Goal: Check status: Check status

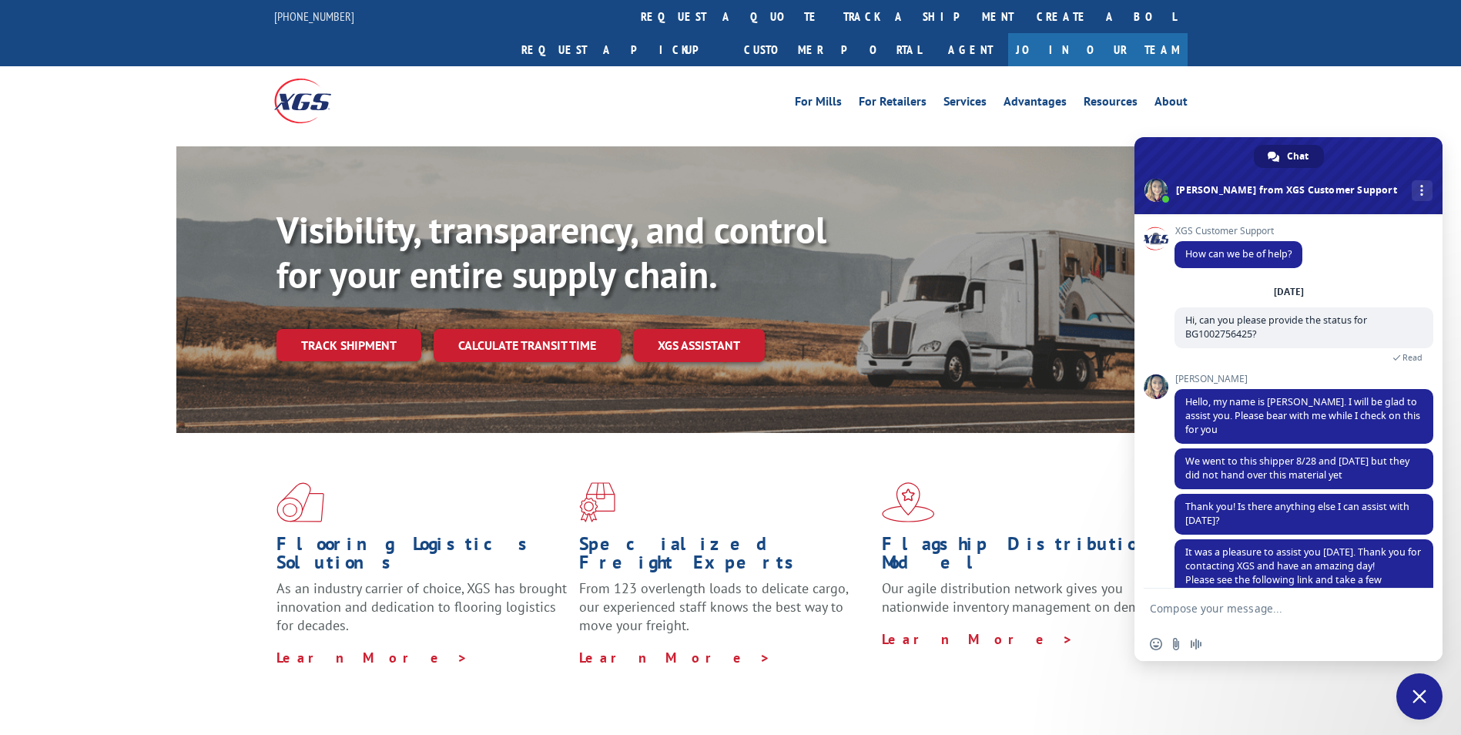
scroll to position [50, 0]
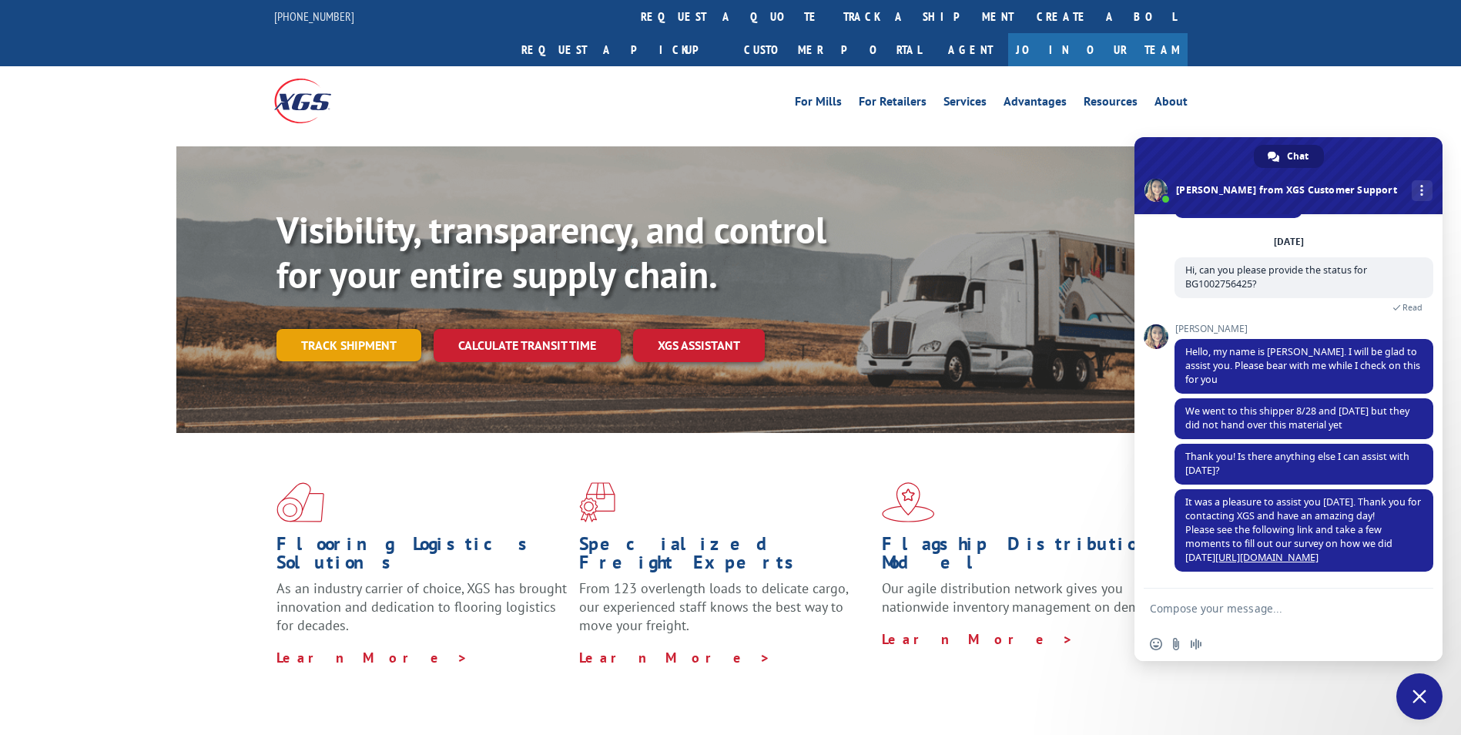
click at [356, 328] on div "Visibility, transparency, and control for your entire supply chain. Track shipm…" at bounding box center [780, 315] width 1009 height 215
click at [360, 329] on link "Track shipment" at bounding box center [348, 345] width 145 height 32
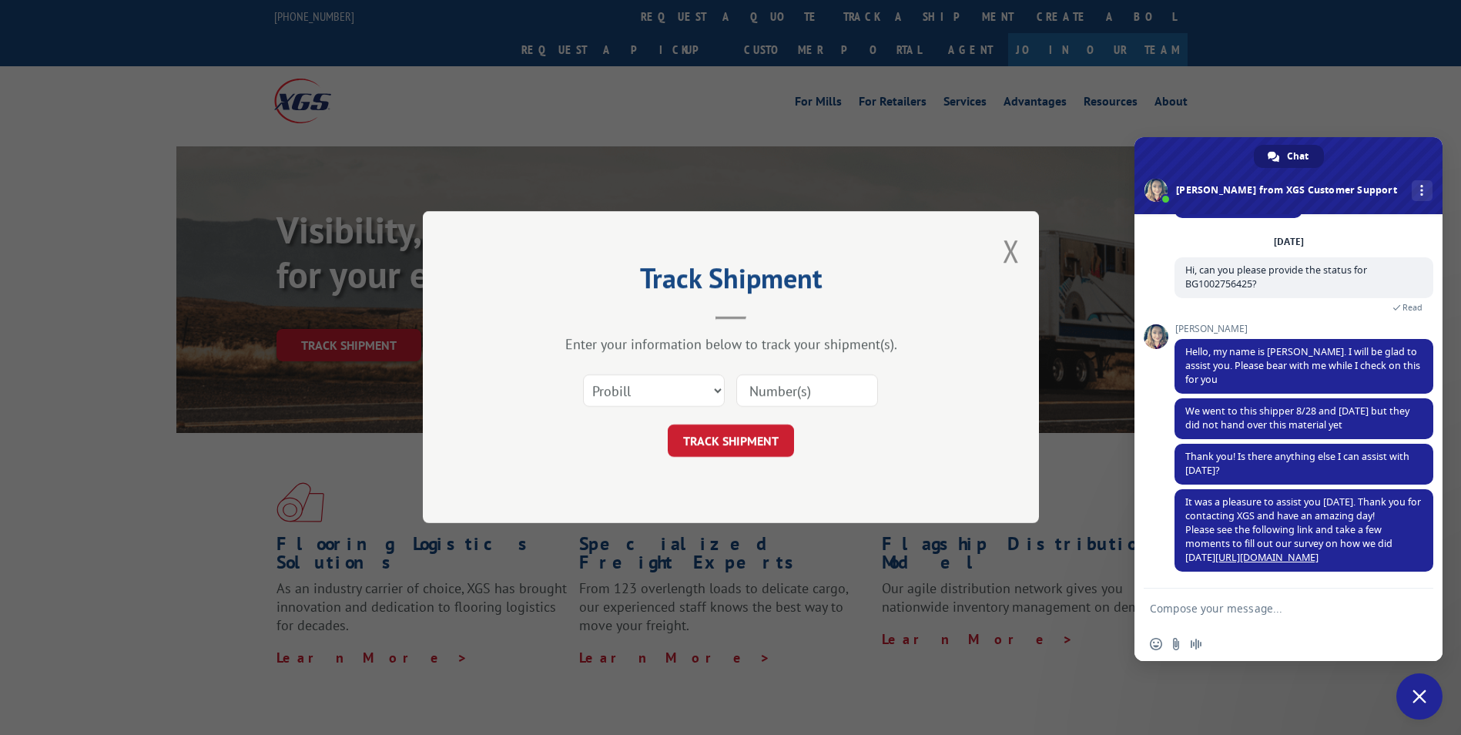
click at [771, 391] on input at bounding box center [807, 391] width 142 height 32
paste input "16137385"
type input "16137385"
click at [735, 445] on button "TRACK SHIPMENT" at bounding box center [731, 441] width 126 height 32
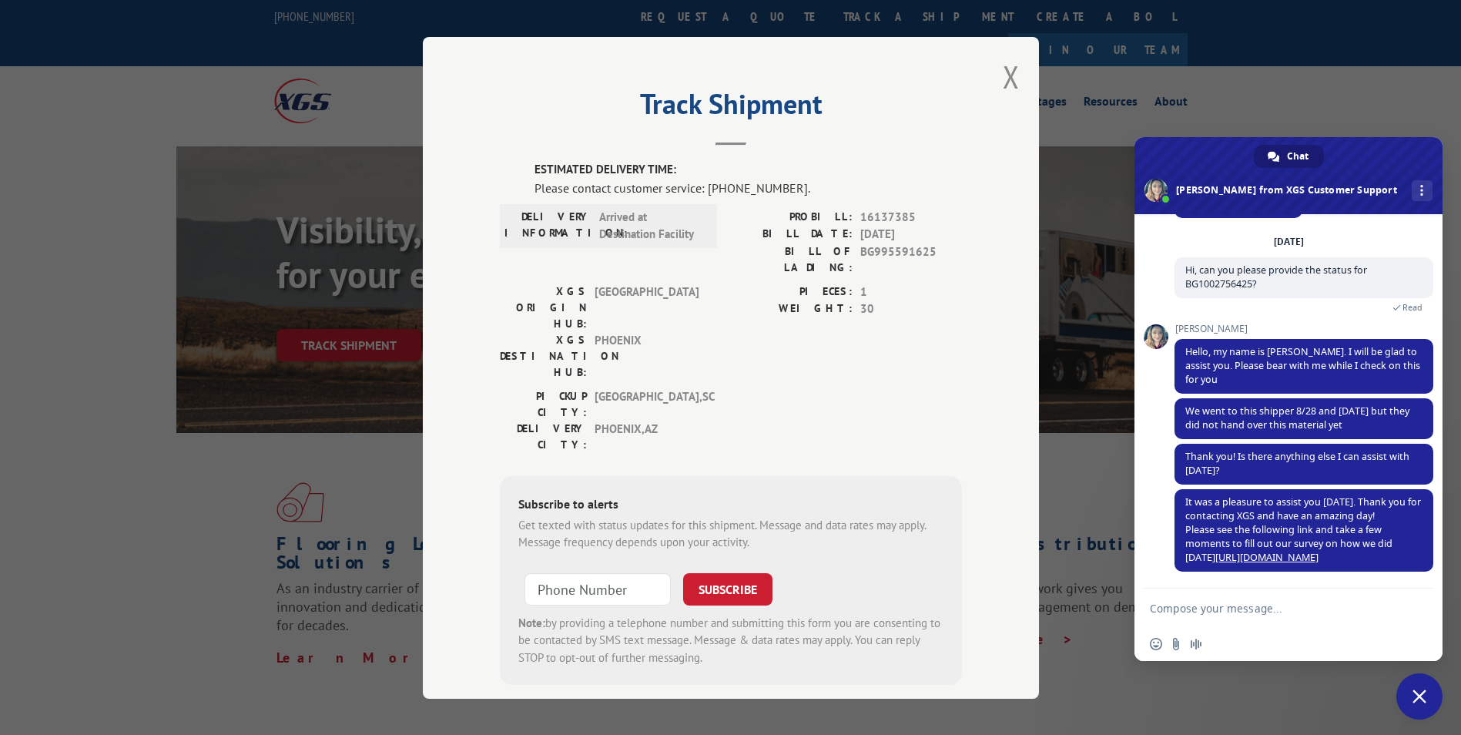
click at [1418, 705] on span "Close chat" at bounding box center [1419, 696] width 46 height 46
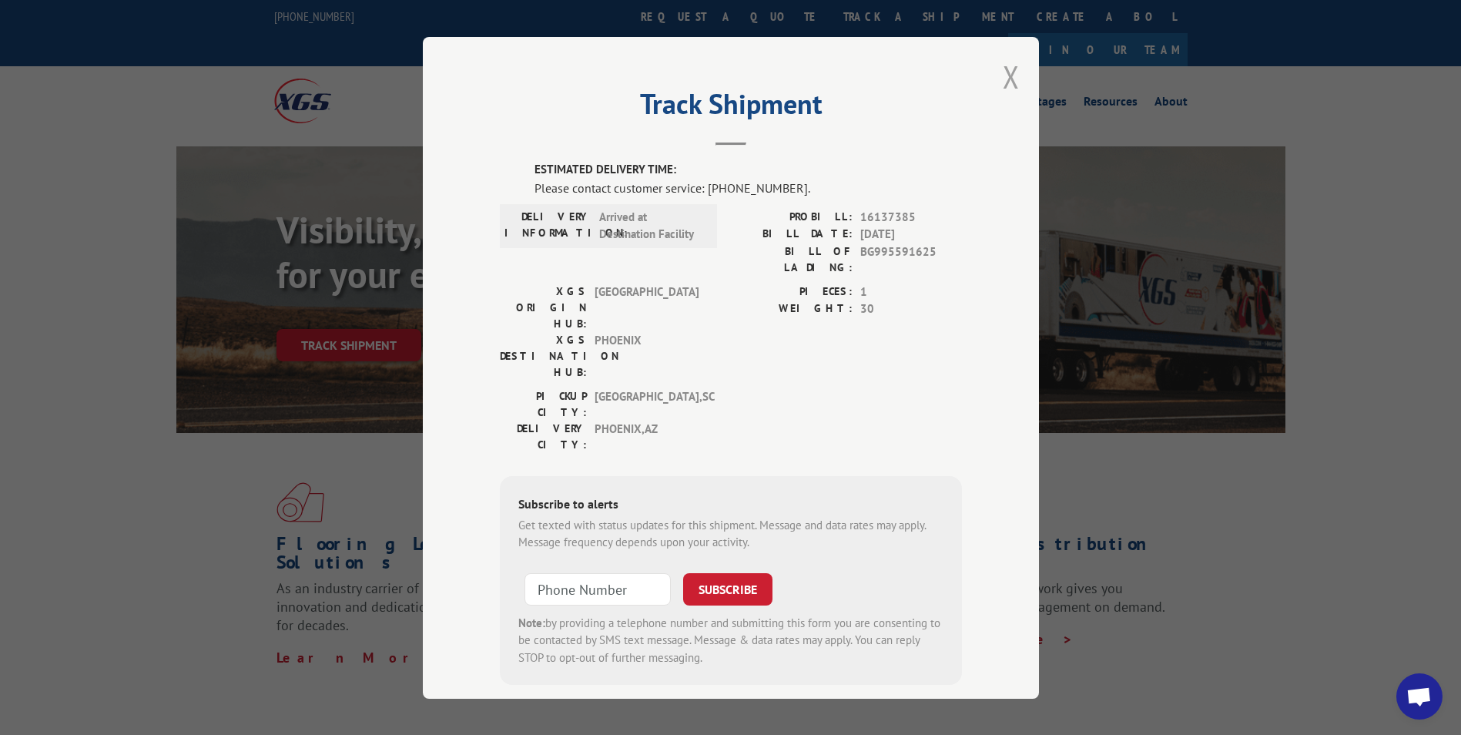
click at [1003, 82] on button "Close modal" at bounding box center [1011, 76] width 17 height 41
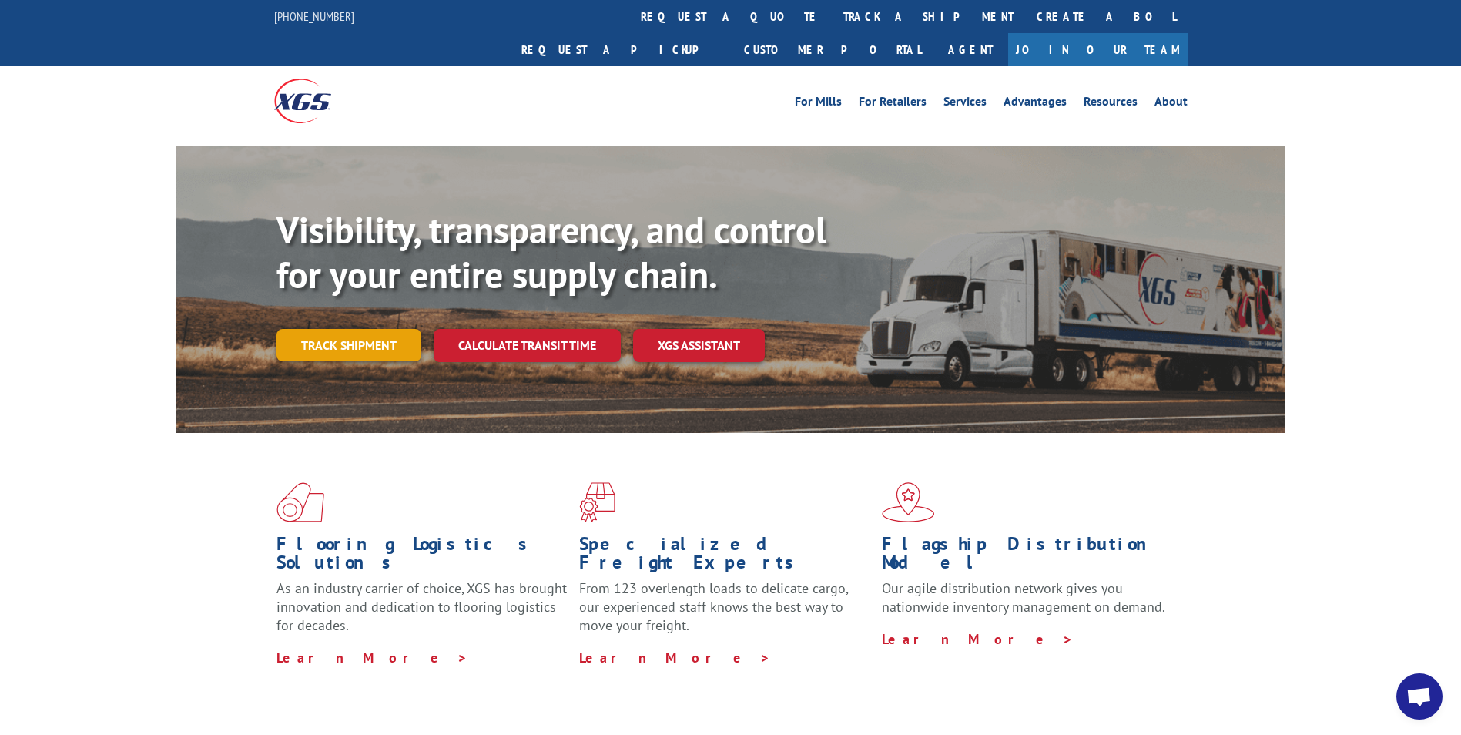
click at [341, 329] on link "Track shipment" at bounding box center [348, 345] width 145 height 32
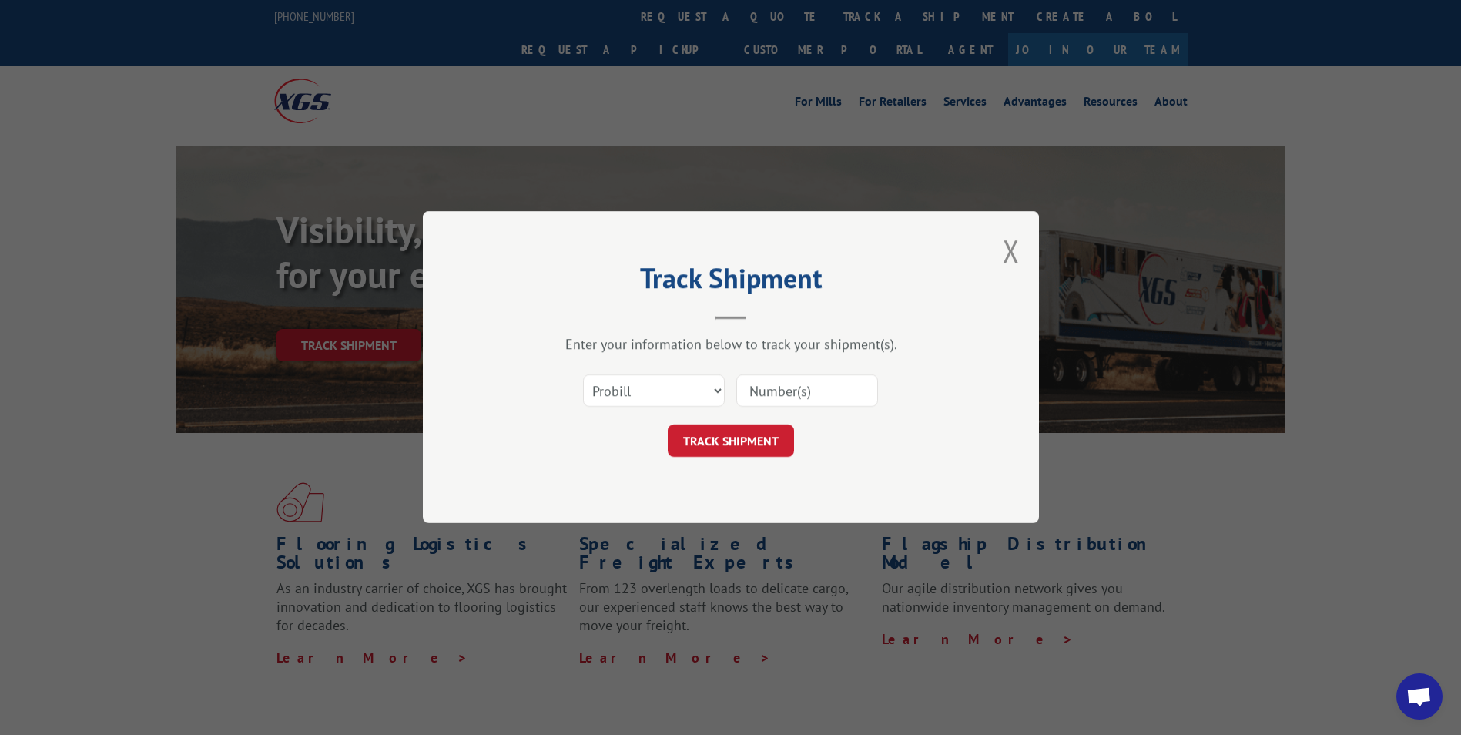
click at [755, 378] on input at bounding box center [807, 391] width 142 height 32
paste input "16137372"
type input "16137372"
click at [733, 440] on button "TRACK SHIPMENT" at bounding box center [731, 441] width 126 height 32
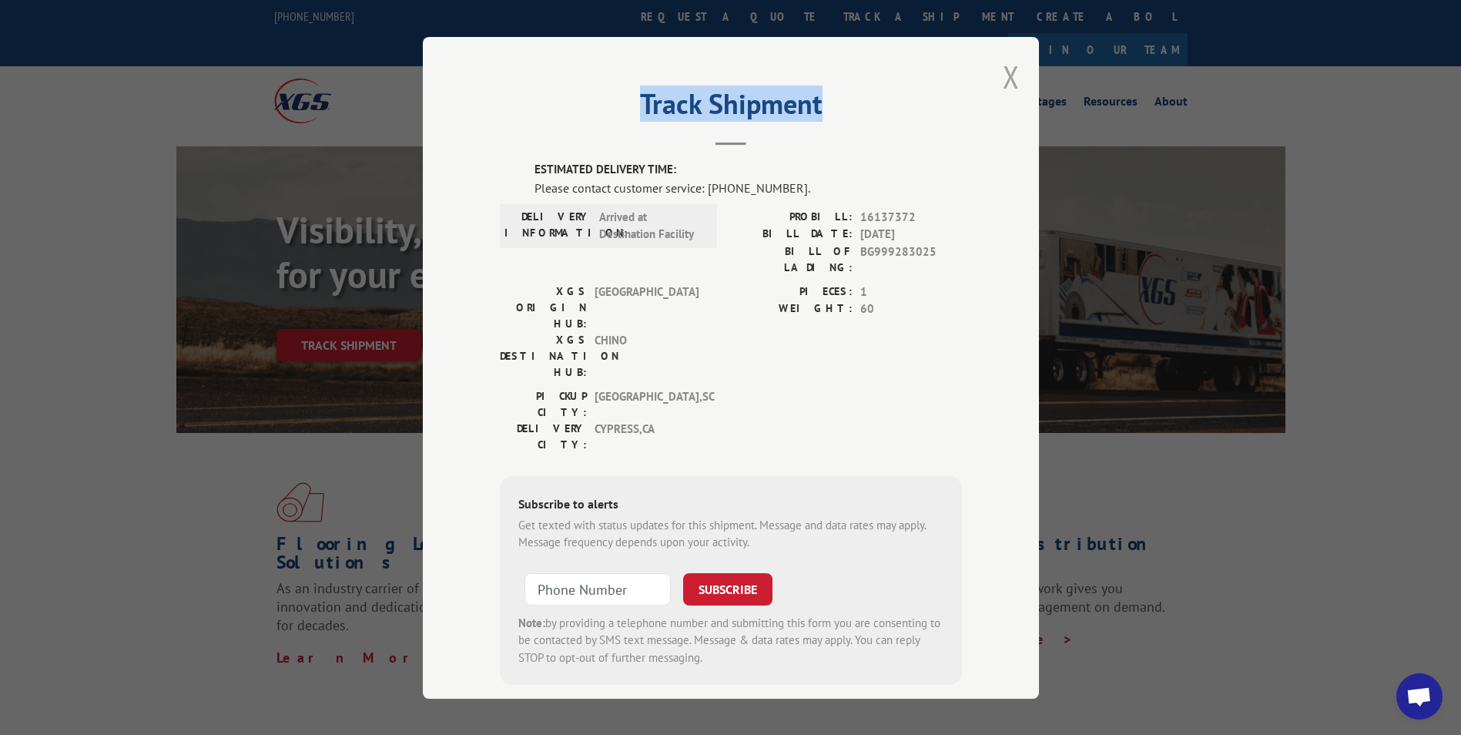
click at [998, 73] on div "Track Shipment ESTIMATED DELIVERY TIME: Please contact customer service: [PHONE…" at bounding box center [731, 367] width 616 height 661
drag, startPoint x: 998, startPoint y: 73, endPoint x: 1002, endPoint y: 80, distance: 7.9
click at [1003, 80] on button "Close modal" at bounding box center [1011, 76] width 17 height 41
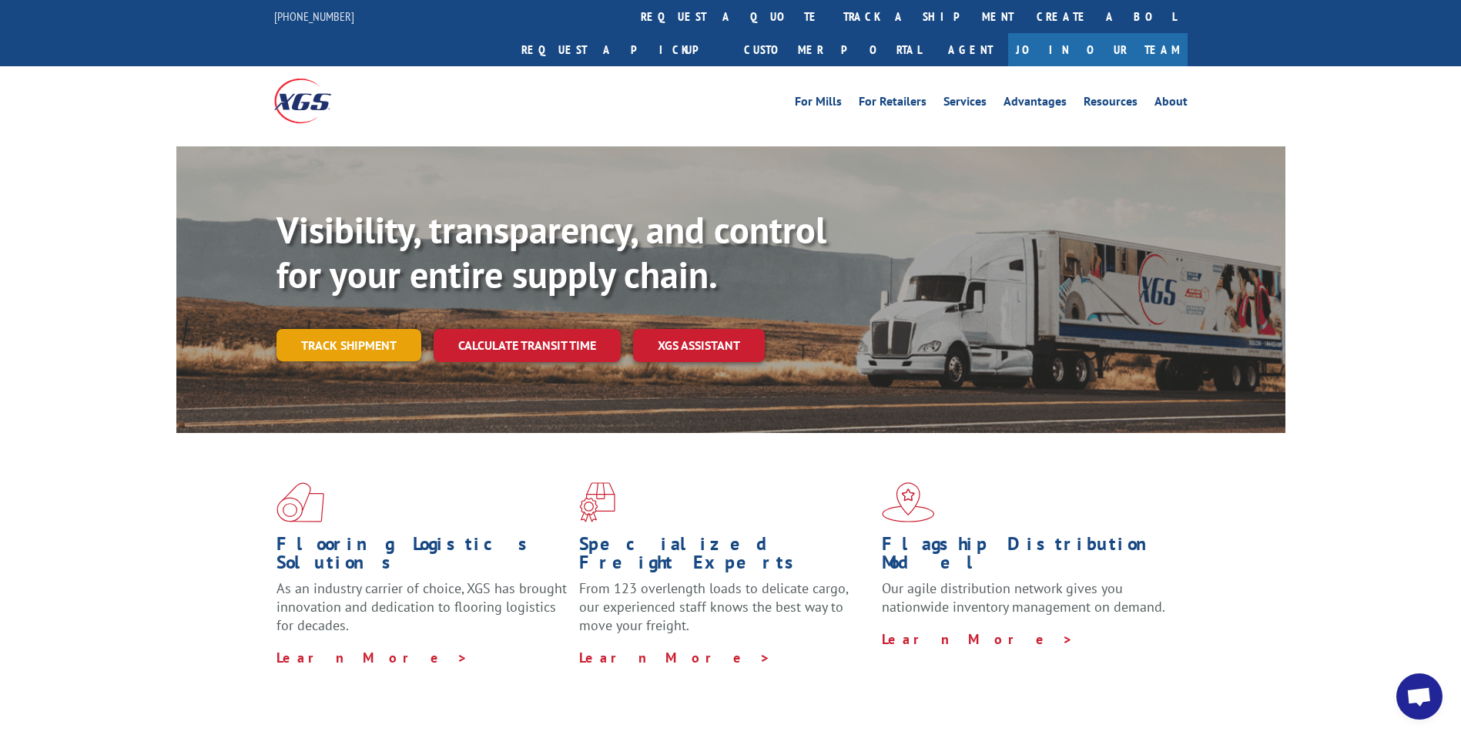
click at [348, 329] on link "Track shipment" at bounding box center [348, 345] width 145 height 32
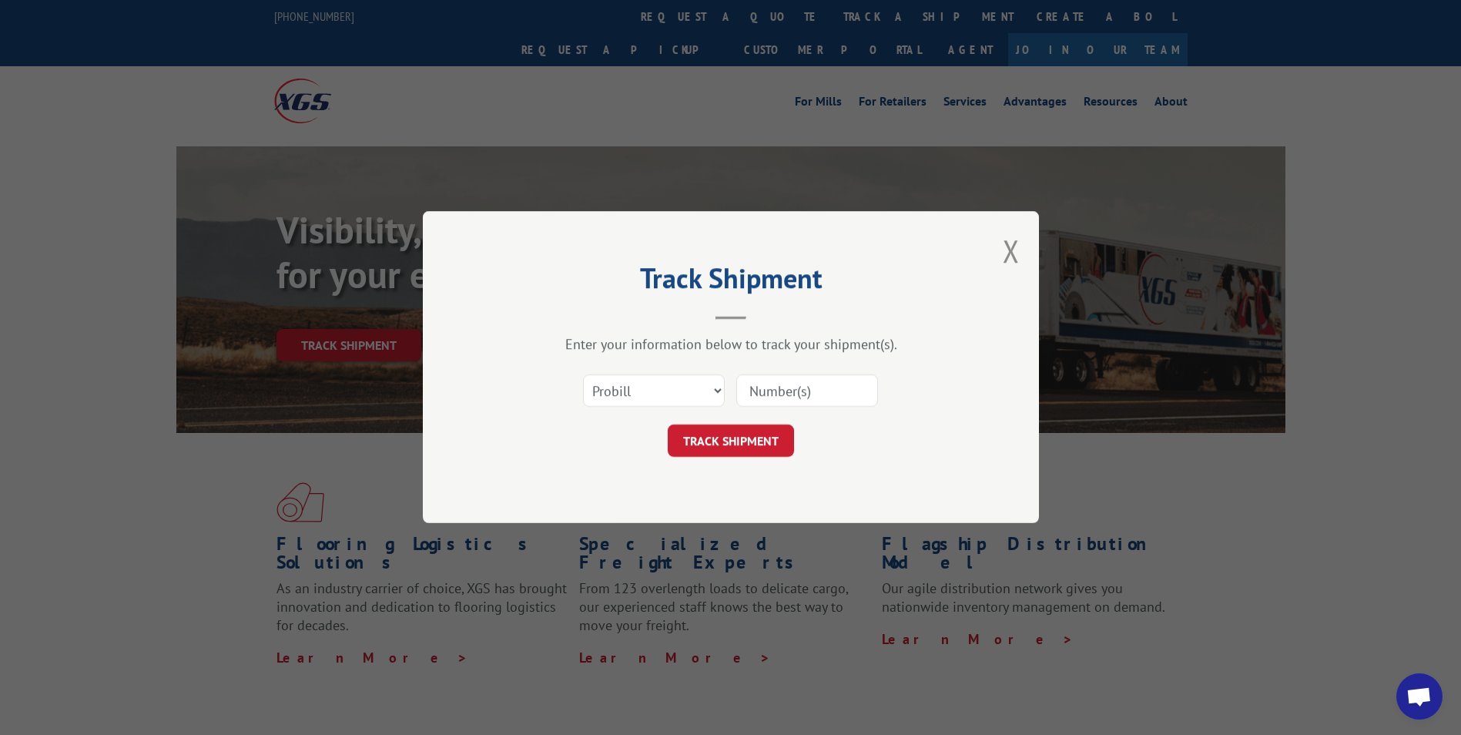
click at [793, 412] on div "Select category... Probill BOL PO" at bounding box center [731, 391] width 462 height 51
click at [792, 397] on input at bounding box center [807, 391] width 142 height 32
paste input "16137369"
type input "16137369"
click at [752, 454] on button "TRACK SHIPMENT" at bounding box center [731, 441] width 126 height 32
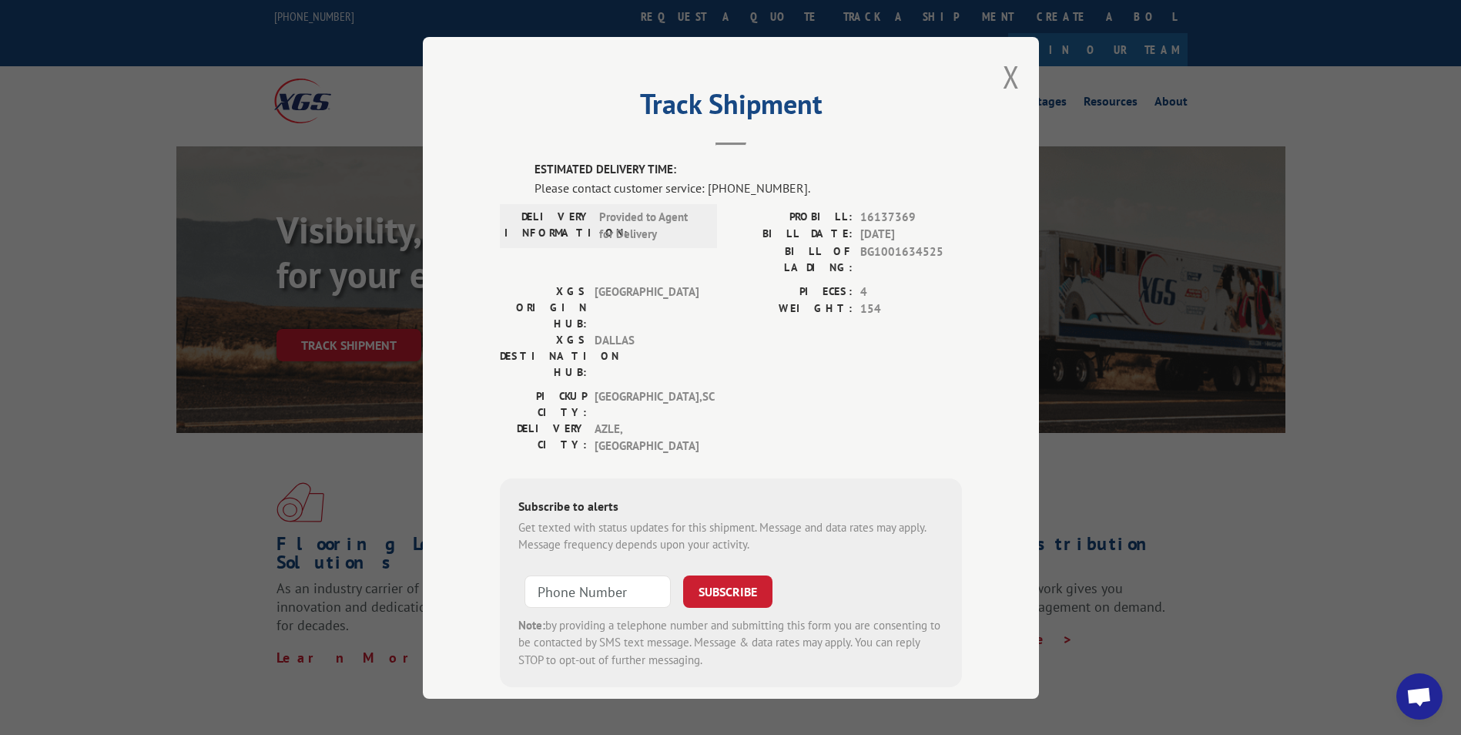
click at [1014, 74] on div "Track Shipment ESTIMATED DELIVERY TIME: Please contact customer service: [PHONE…" at bounding box center [731, 367] width 616 height 661
click at [1010, 74] on button "Close modal" at bounding box center [1011, 76] width 17 height 41
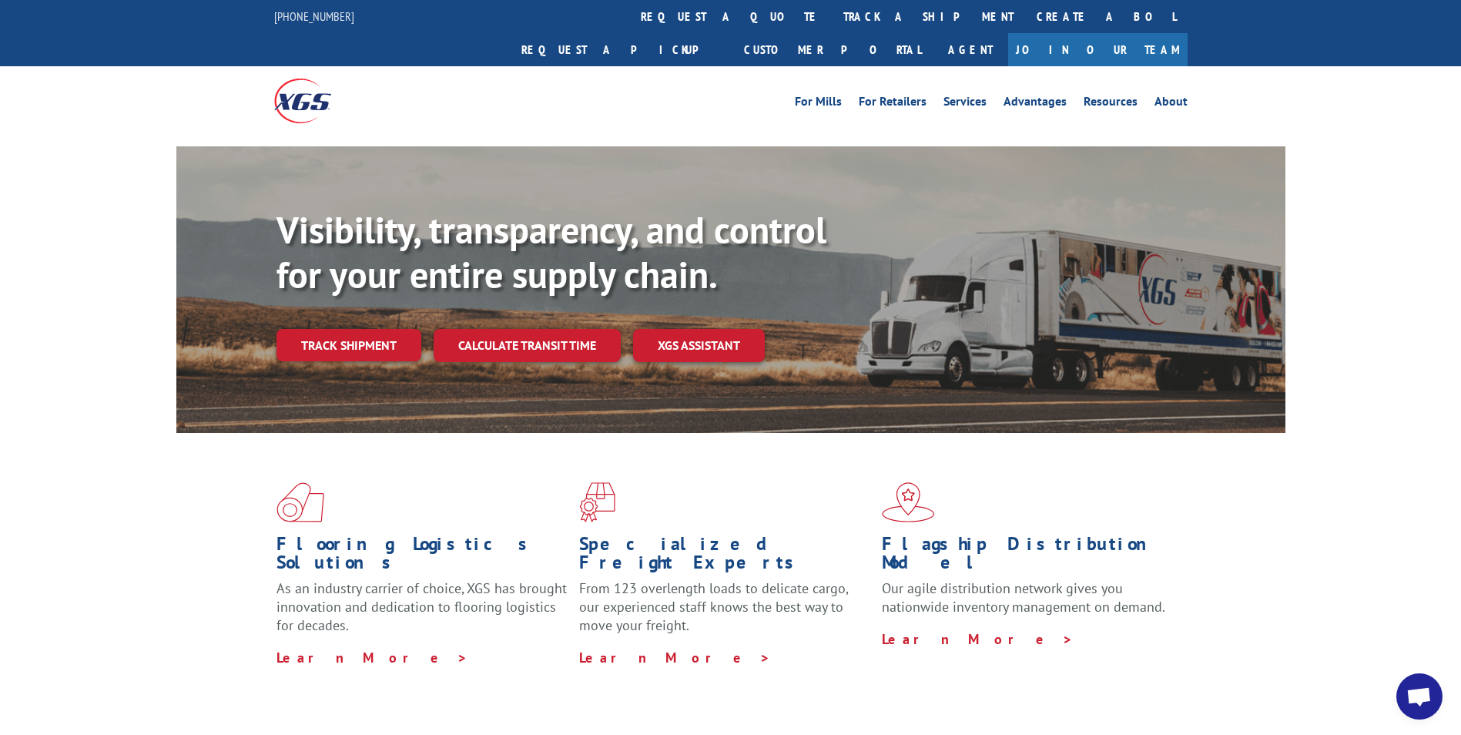
click at [348, 329] on link "Track shipment" at bounding box center [348, 345] width 145 height 32
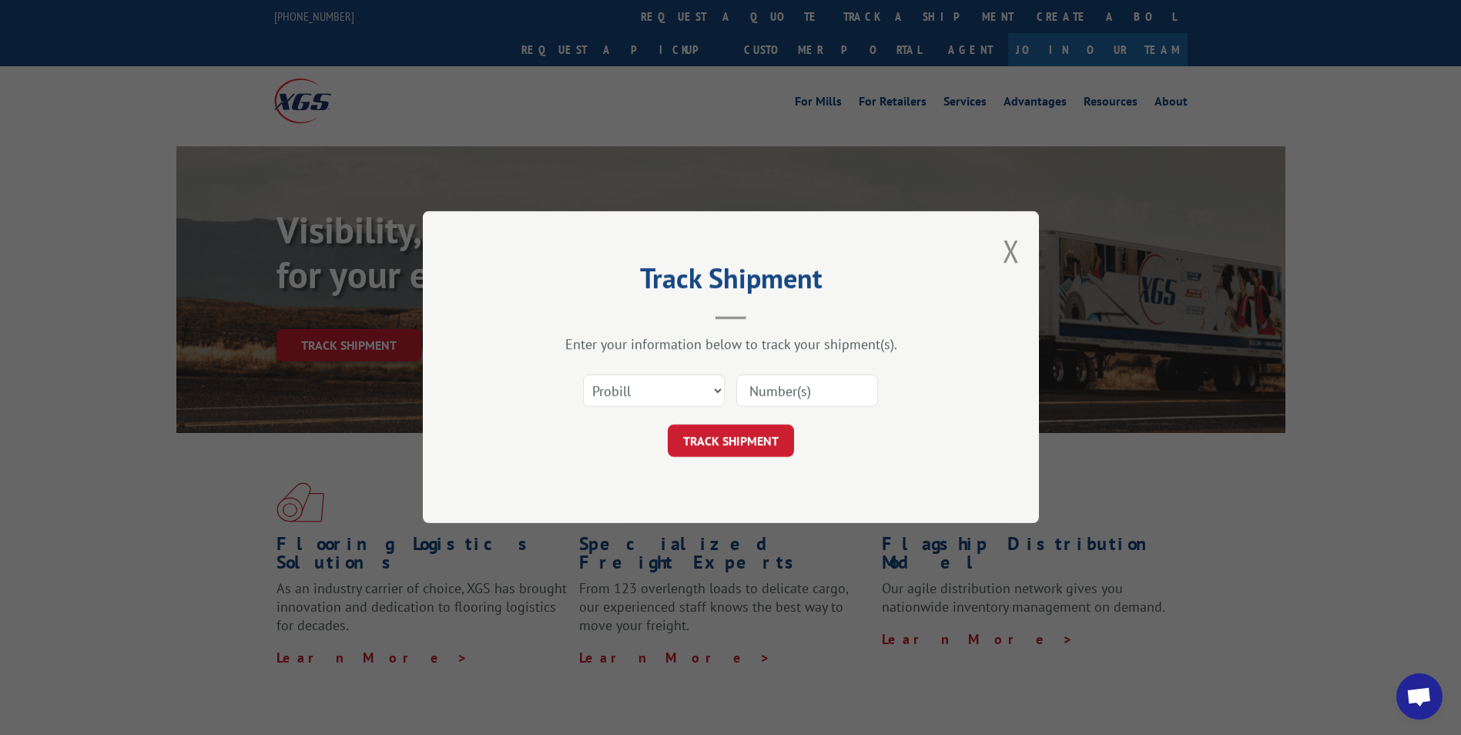
click at [804, 385] on input at bounding box center [807, 391] width 142 height 32
paste input "16137366"
type input "16137366"
click at [719, 445] on button "TRACK SHIPMENT" at bounding box center [731, 441] width 126 height 32
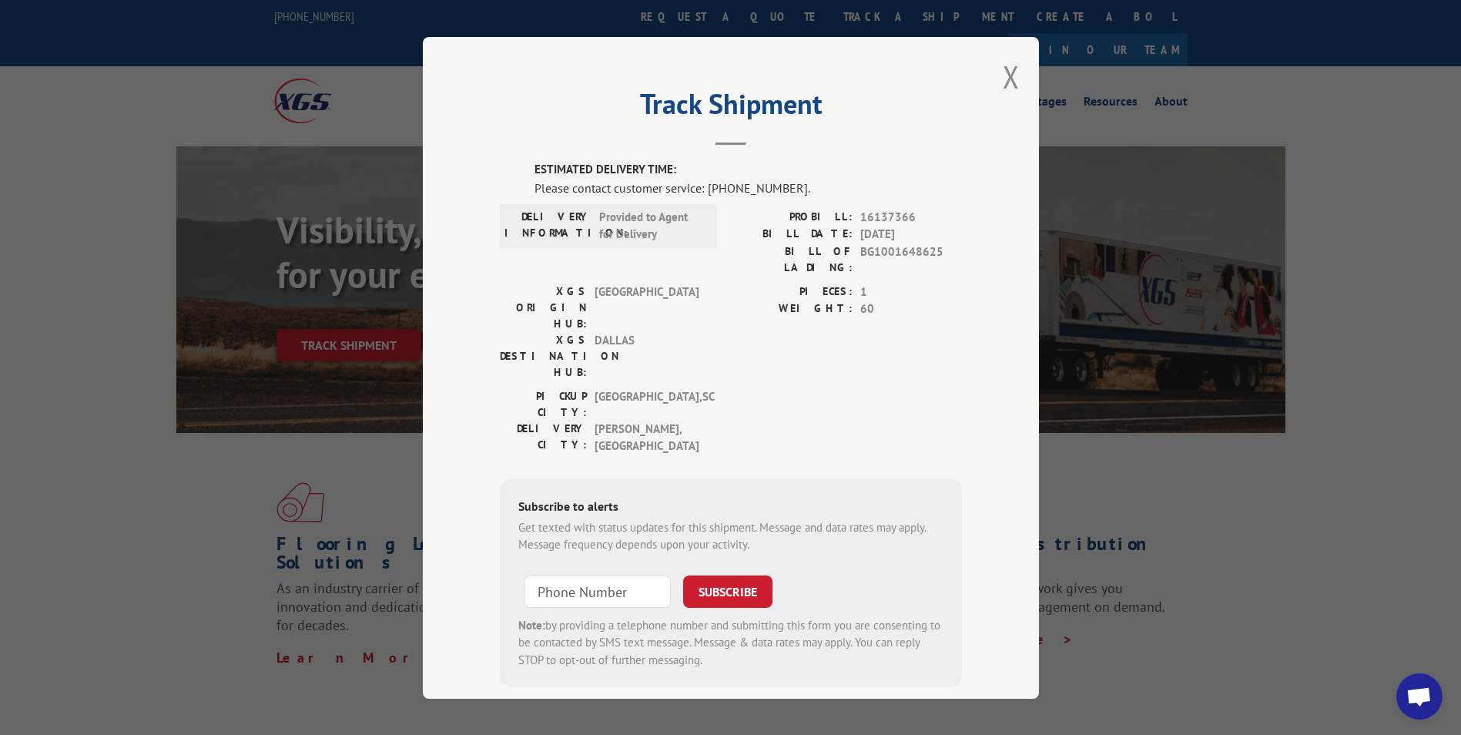
drag, startPoint x: 1010, startPoint y: 77, endPoint x: 805, endPoint y: 189, distance: 234.0
click at [1009, 77] on button "Close modal" at bounding box center [1011, 76] width 17 height 41
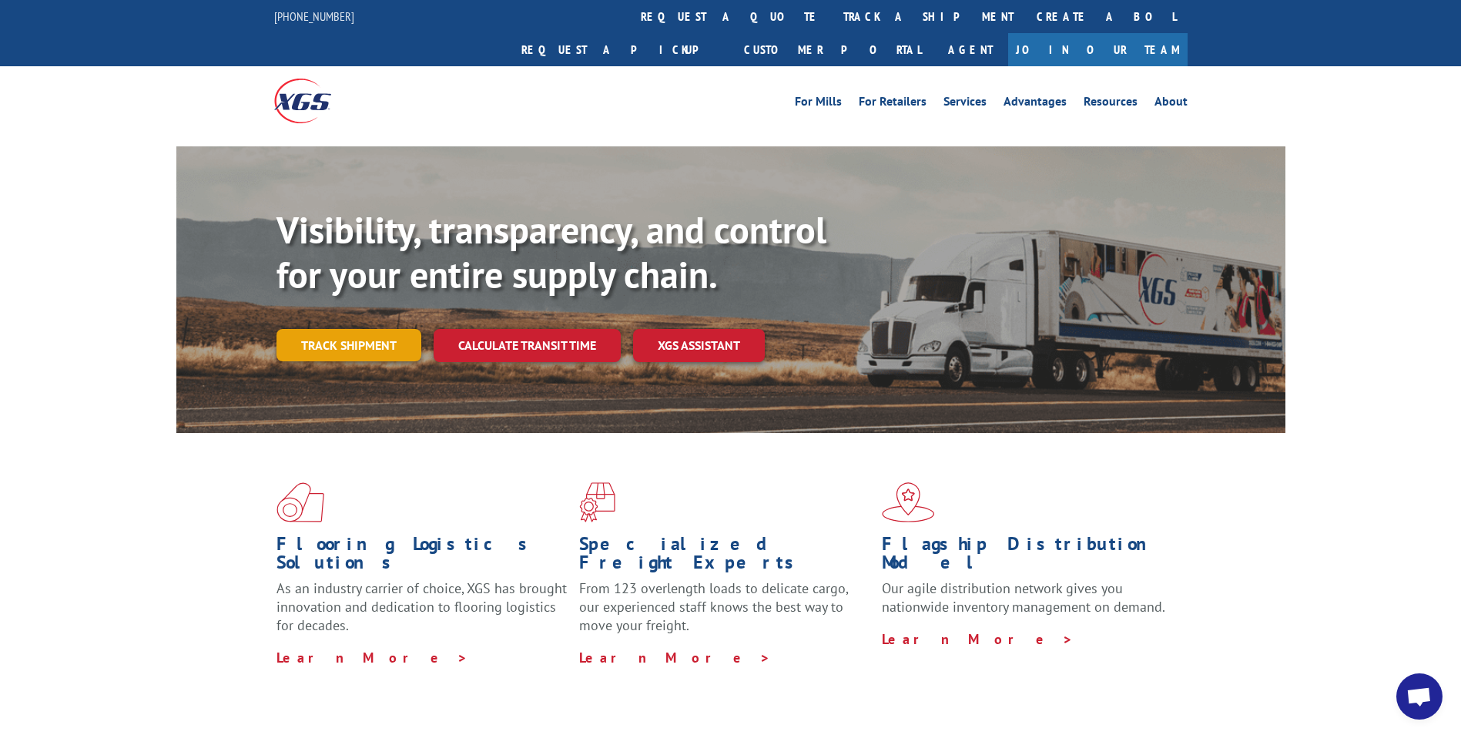
click at [382, 329] on link "Track shipment" at bounding box center [348, 345] width 145 height 32
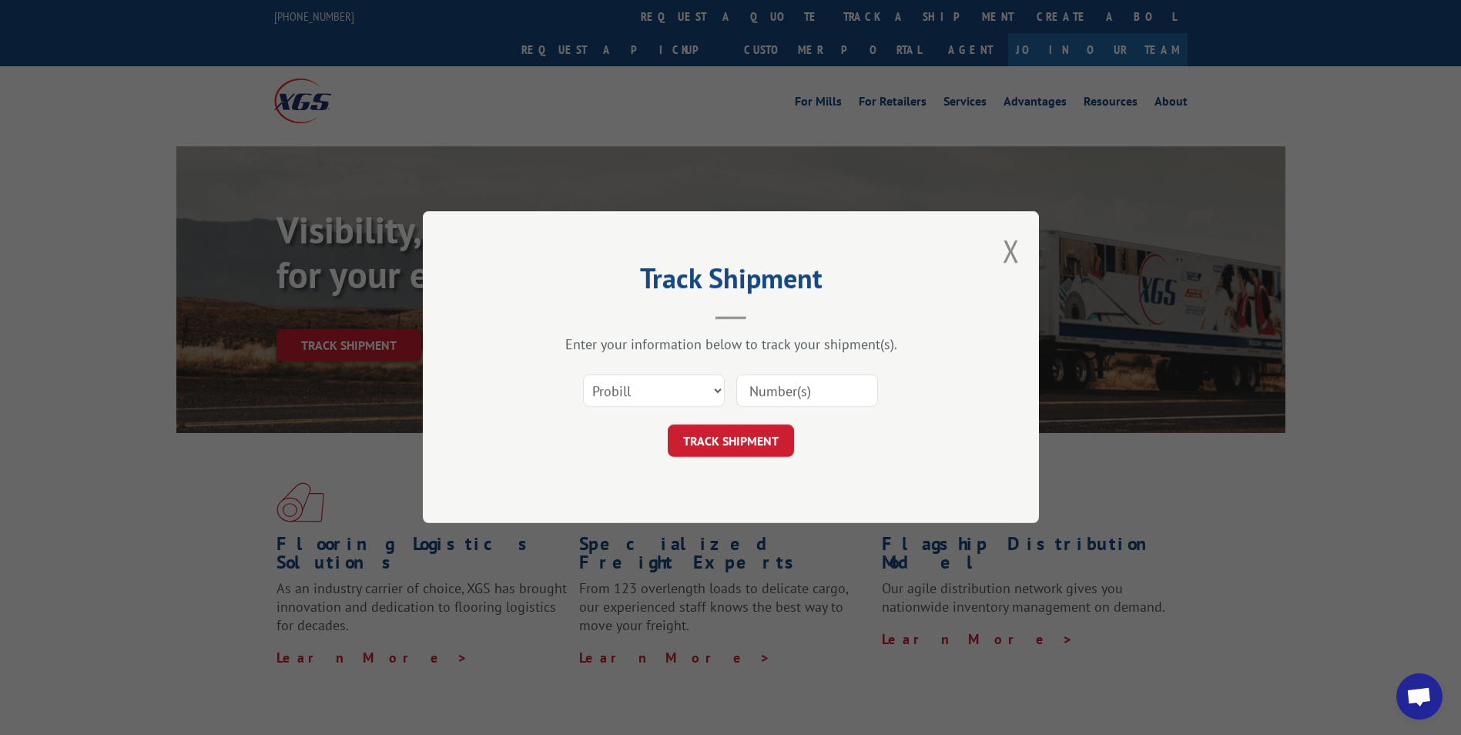
click at [853, 388] on input at bounding box center [807, 391] width 142 height 32
paste input "16137360"
type input "16137360"
click at [737, 440] on button "TRACK SHIPMENT" at bounding box center [731, 441] width 126 height 32
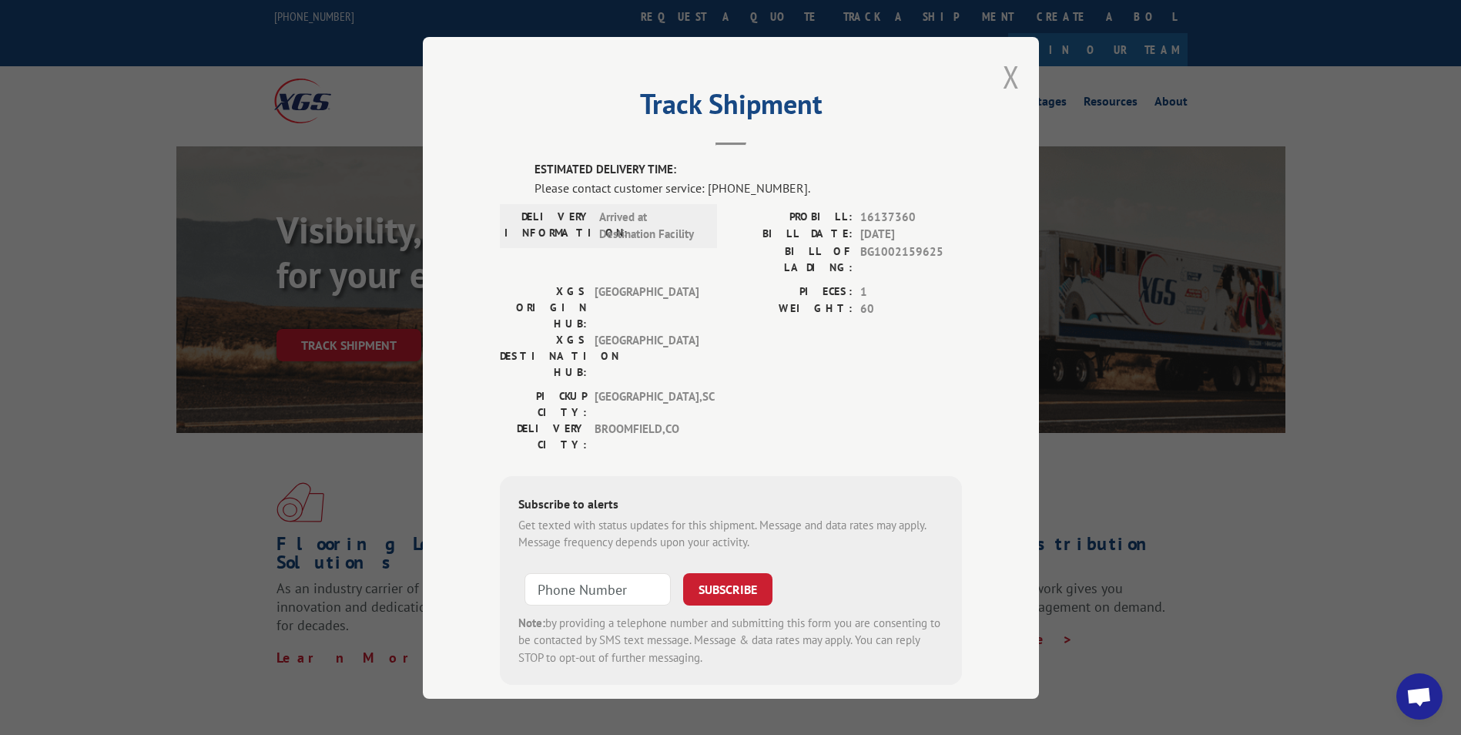
click at [1003, 75] on button "Close modal" at bounding box center [1011, 76] width 17 height 41
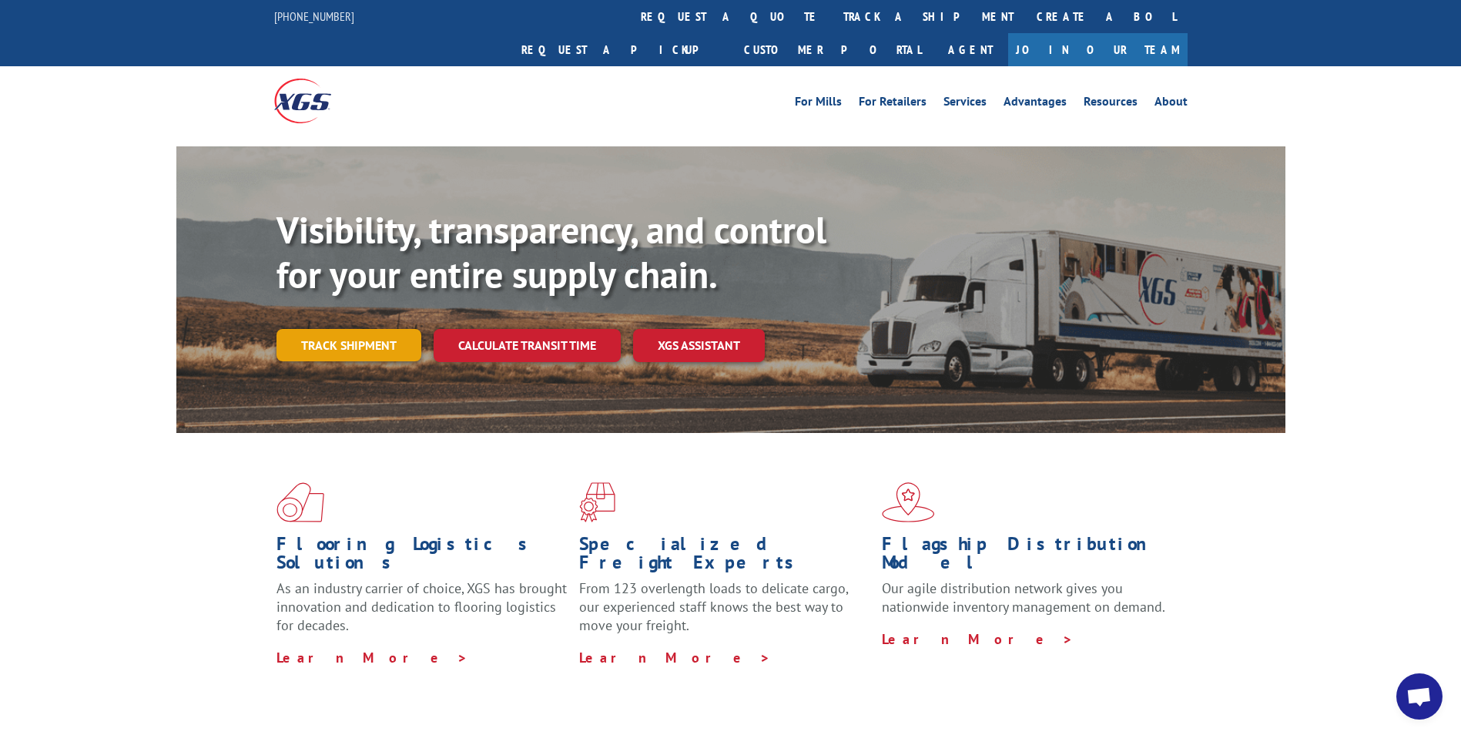
click at [357, 329] on link "Track shipment" at bounding box center [348, 345] width 145 height 32
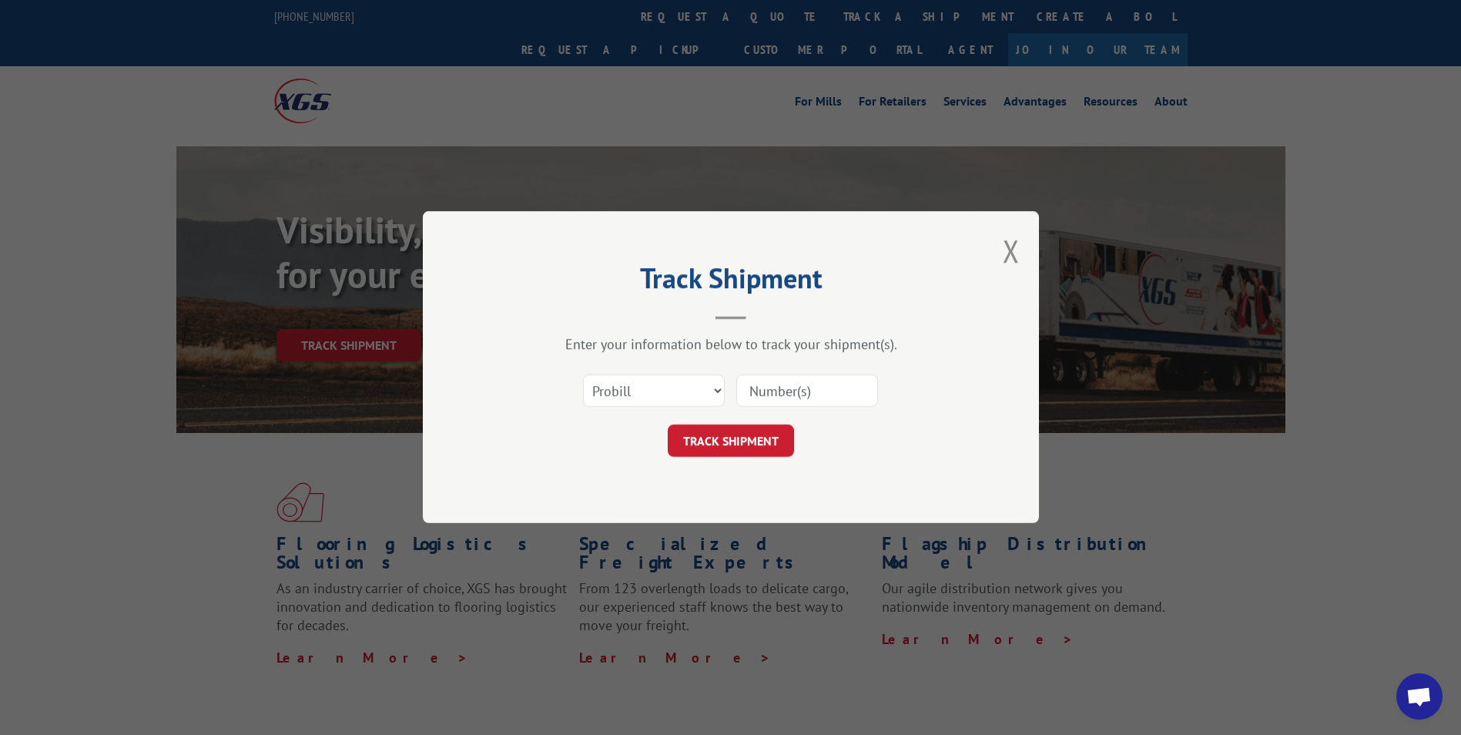
click at [764, 387] on input at bounding box center [807, 391] width 142 height 32
paste input "16137743"
type input "16137743"
click at [717, 453] on button "TRACK SHIPMENT" at bounding box center [731, 441] width 126 height 32
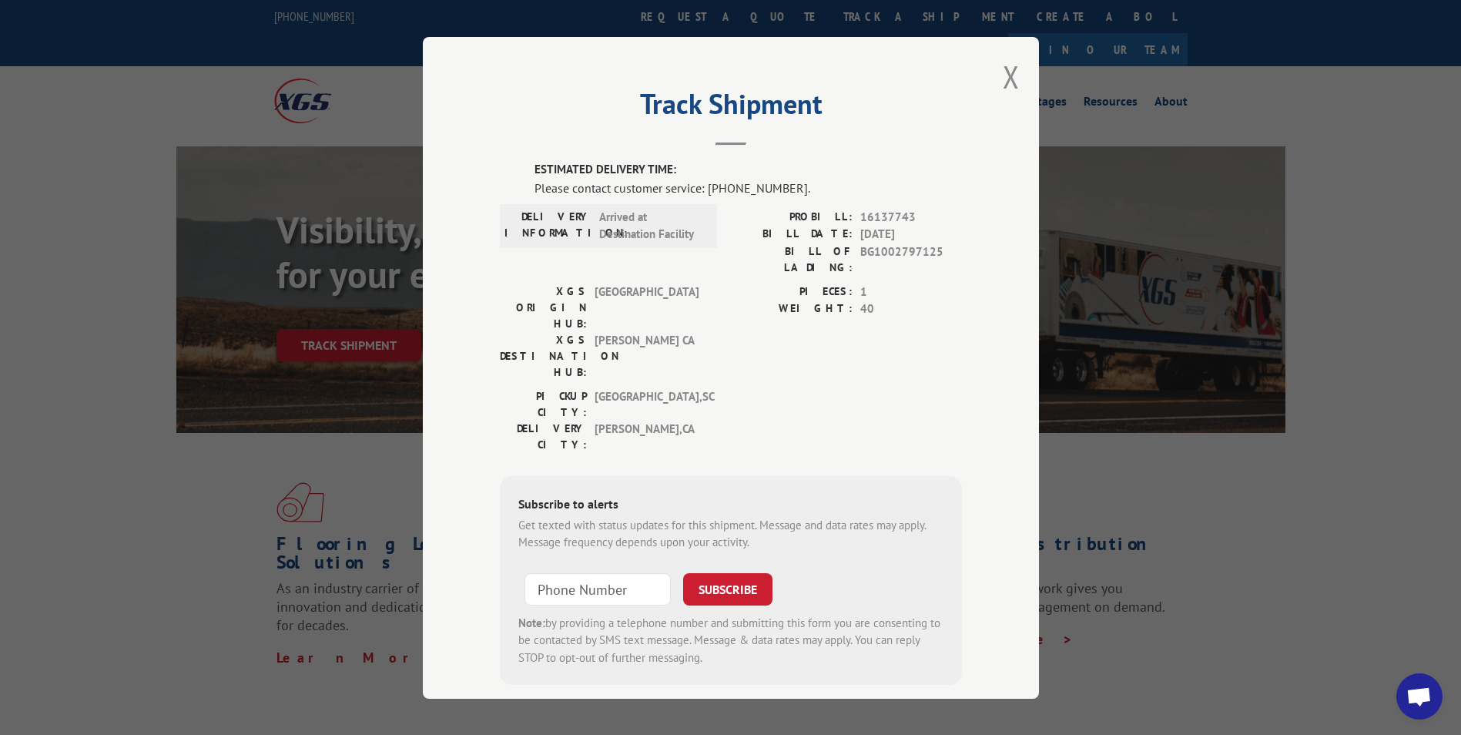
drag, startPoint x: 1007, startPoint y: 75, endPoint x: 903, endPoint y: 108, distance: 109.1
click at [1007, 75] on button "Close modal" at bounding box center [1011, 76] width 17 height 41
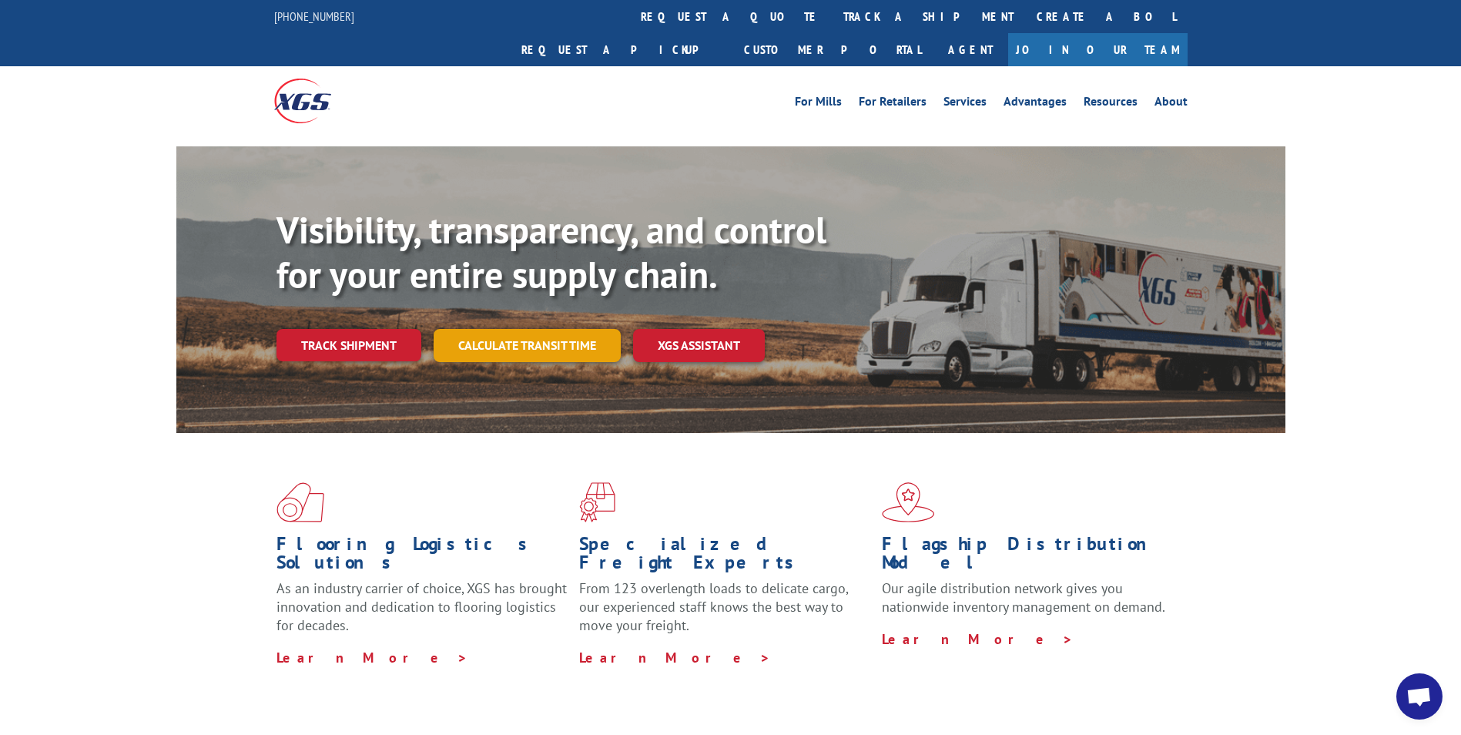
click at [527, 329] on link "Calculate transit time" at bounding box center [527, 345] width 187 height 33
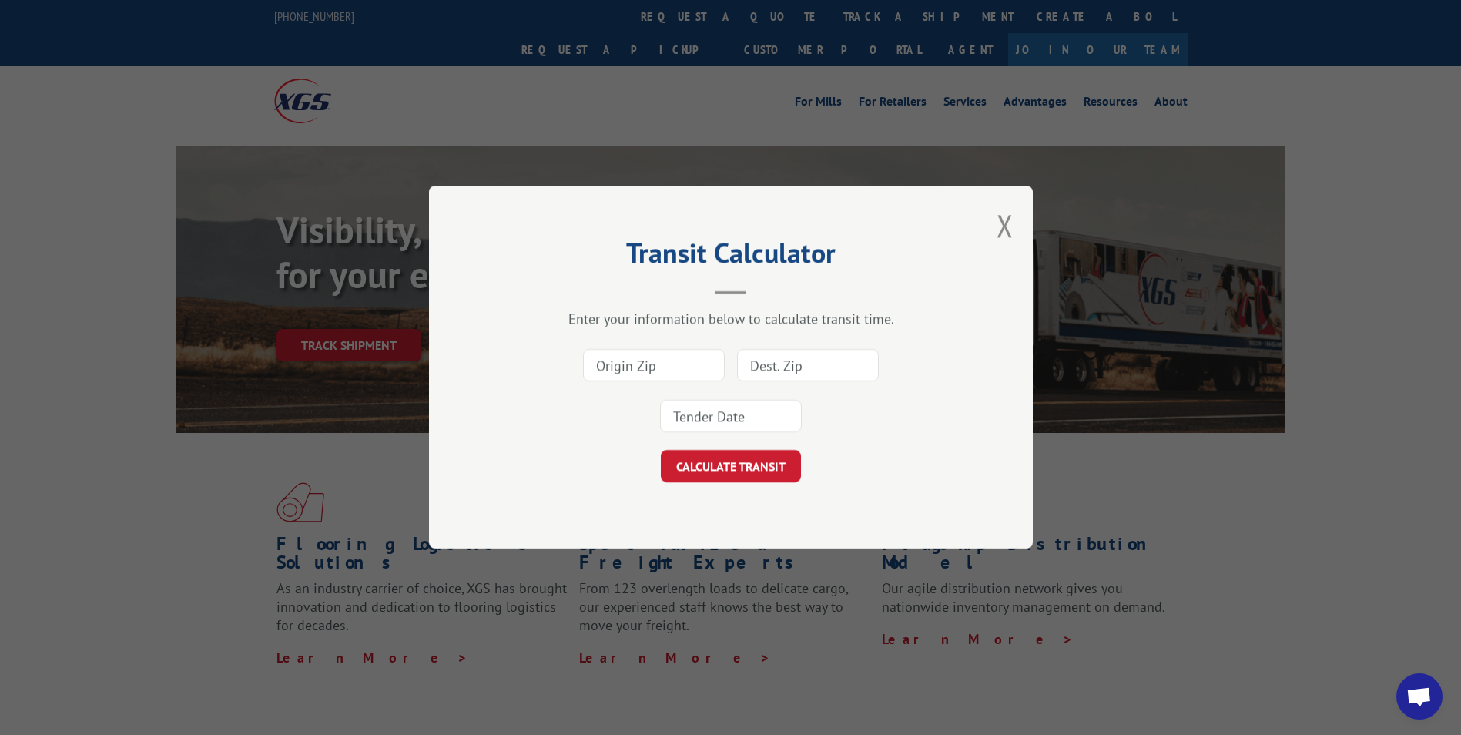
click at [1003, 232] on button "Close modal" at bounding box center [1004, 225] width 17 height 41
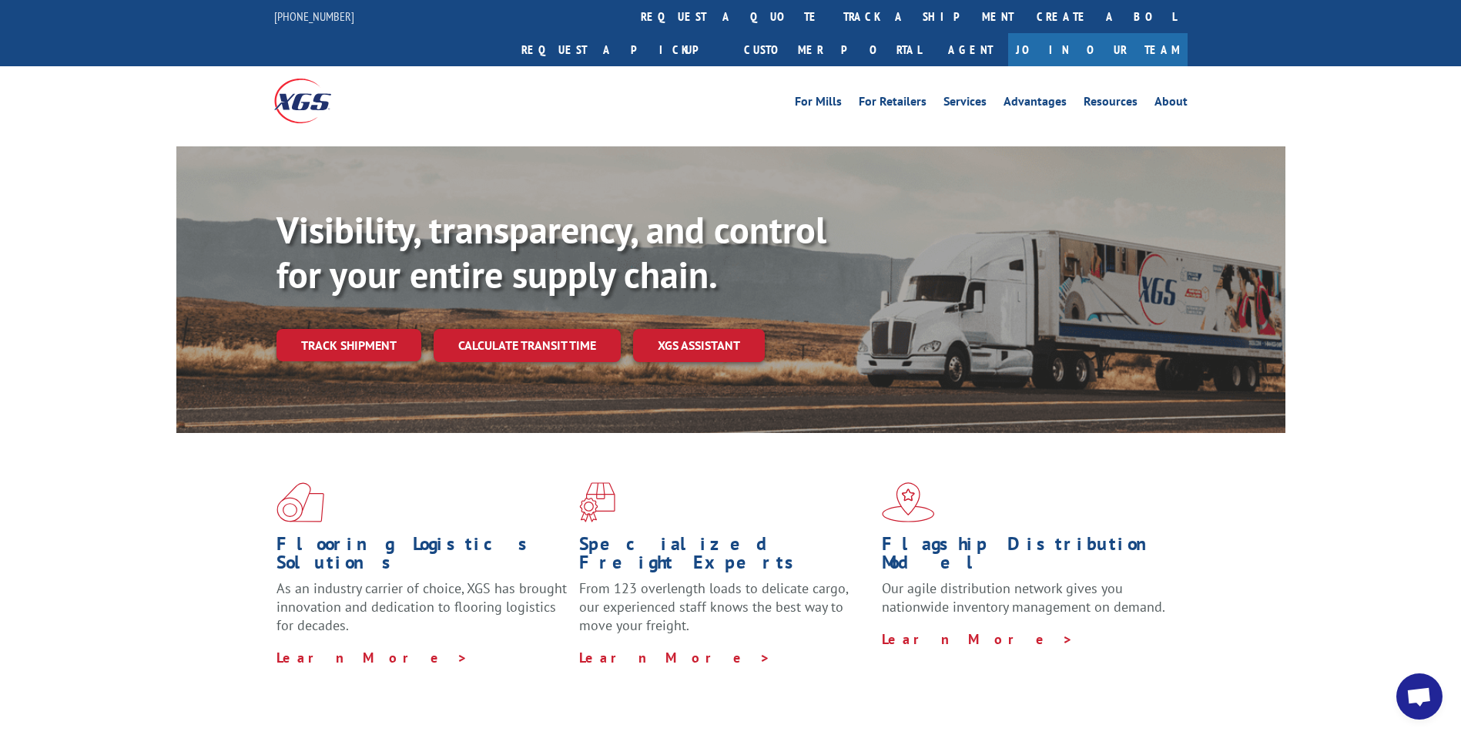
click at [387, 329] on link "Track shipment" at bounding box center [348, 345] width 145 height 32
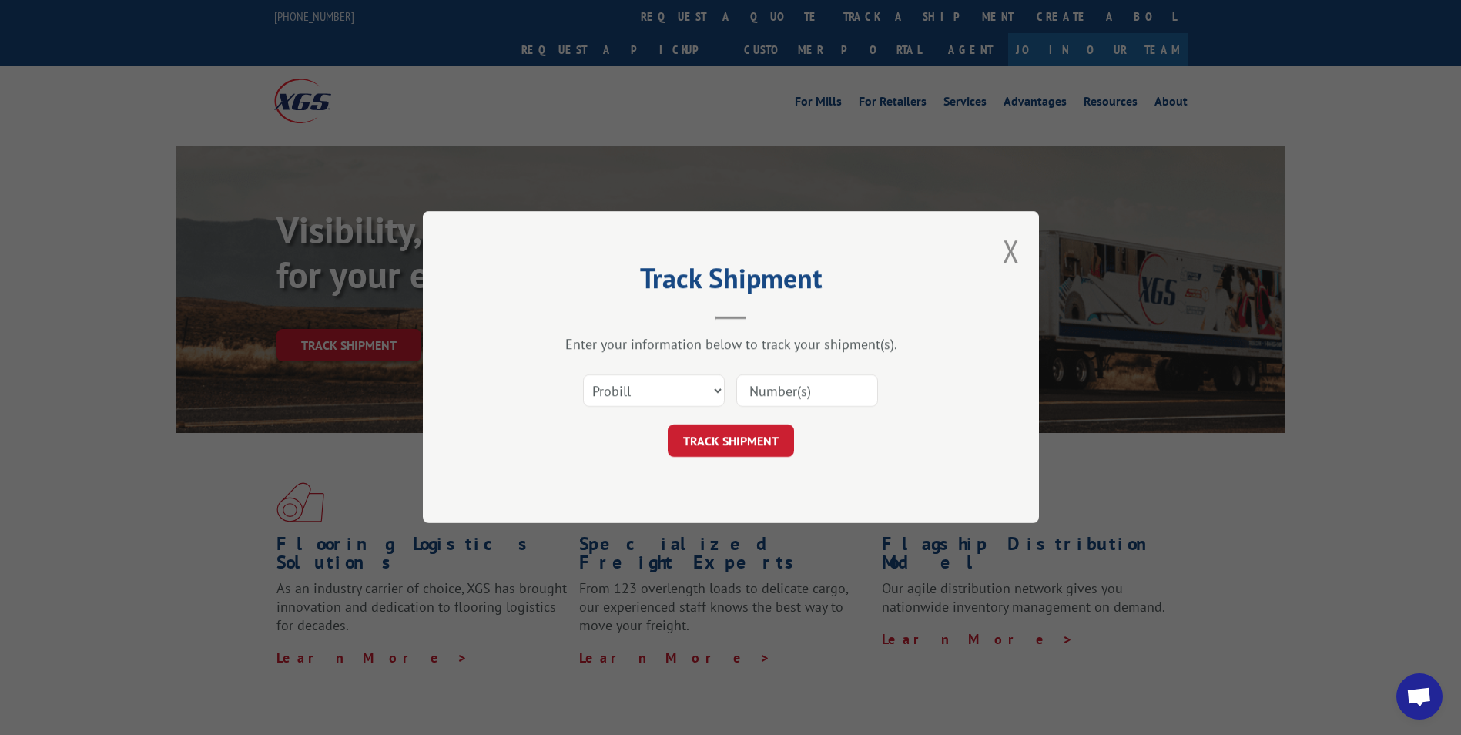
drag, startPoint x: 857, startPoint y: 381, endPoint x: 843, endPoint y: 397, distance: 21.3
click at [852, 385] on input at bounding box center [807, 391] width 142 height 32
paste input "16137352"
type input "16137352"
click at [752, 439] on button "TRACK SHIPMENT" at bounding box center [731, 441] width 126 height 32
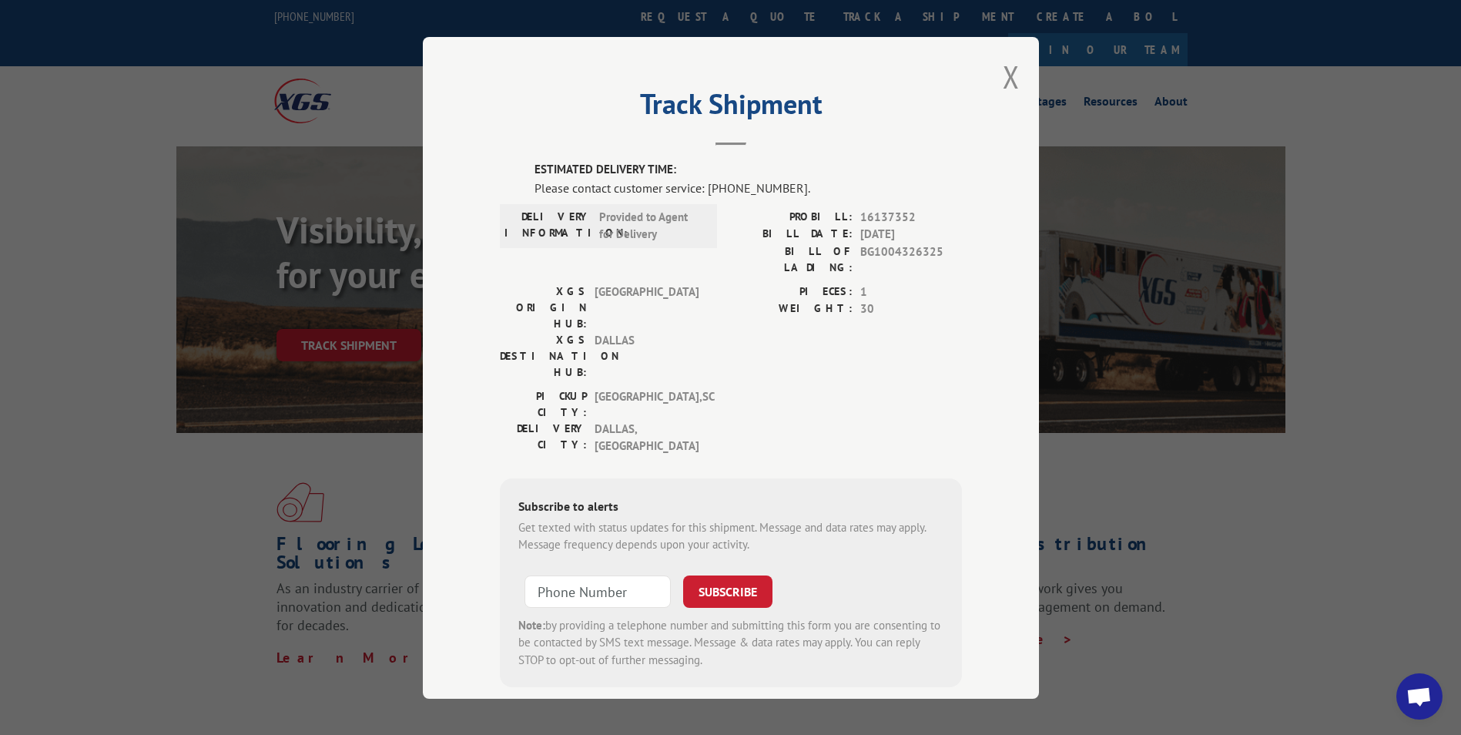
drag, startPoint x: 997, startPoint y: 84, endPoint x: 956, endPoint y: 119, distance: 54.0
click at [1003, 84] on button "Close modal" at bounding box center [1011, 76] width 17 height 41
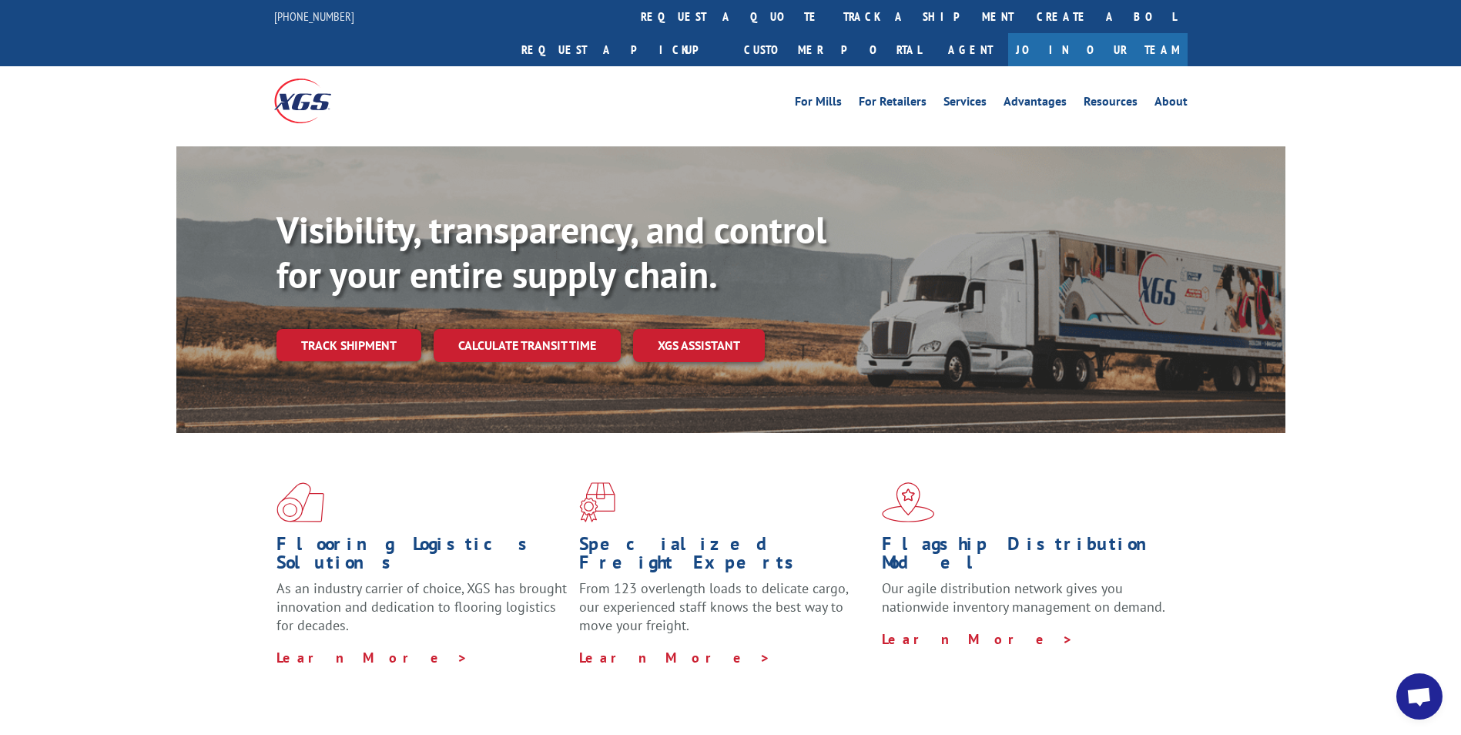
click at [366, 329] on link "Track shipment" at bounding box center [348, 345] width 145 height 32
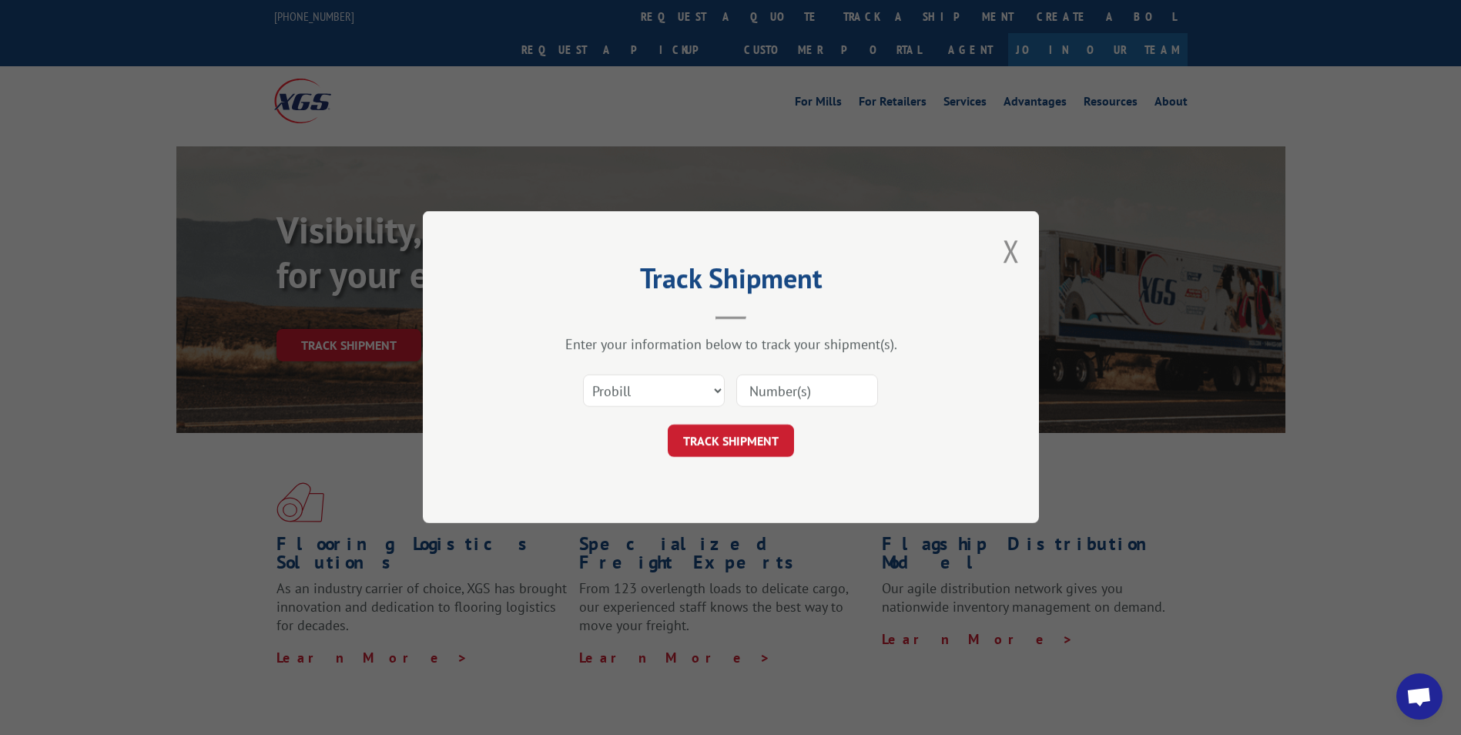
click at [773, 397] on input at bounding box center [807, 391] width 142 height 32
paste input "16137350"
type input "16137350"
click at [728, 456] on button "TRACK SHIPMENT" at bounding box center [731, 441] width 126 height 32
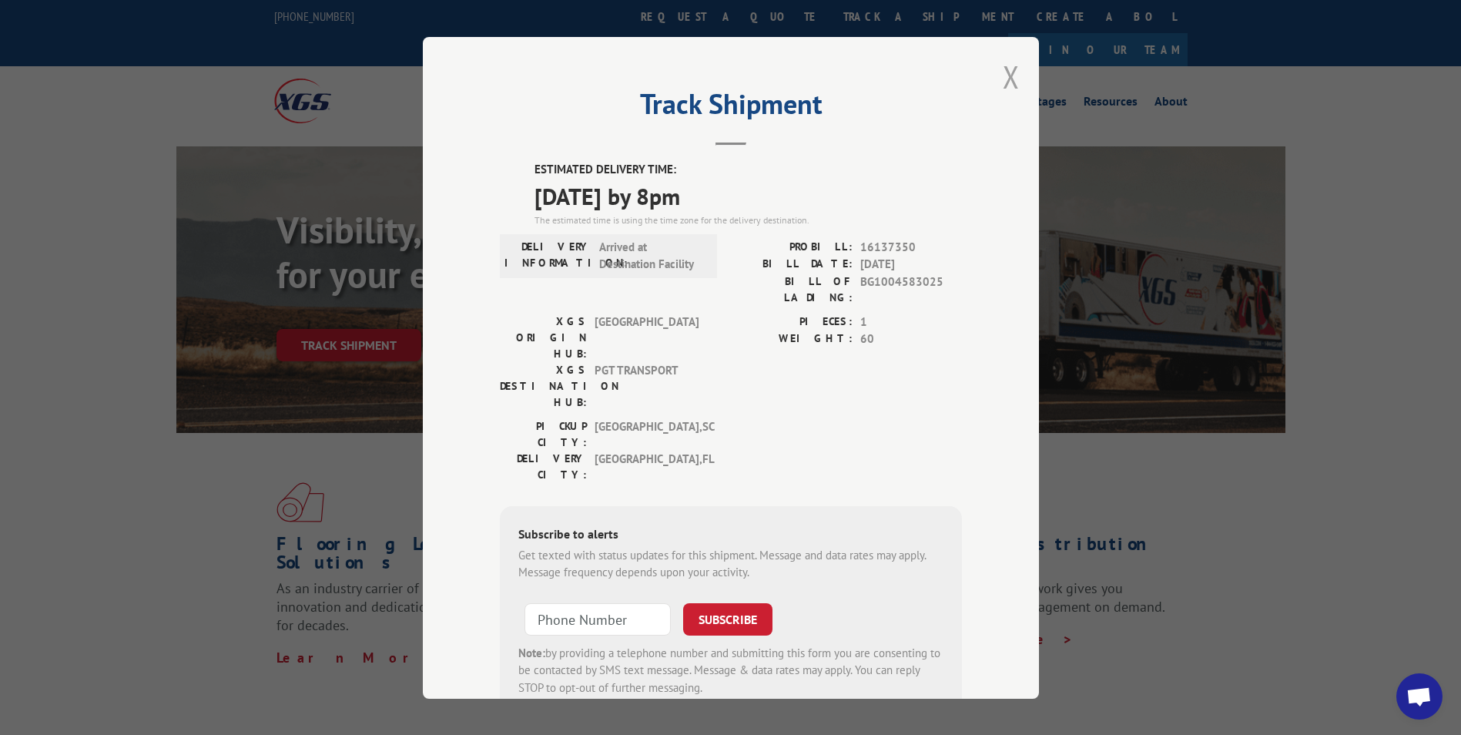
click at [995, 75] on div "Track Shipment ESTIMATED DELIVERY TIME: [DATE] by 8pm The estimated time is usi…" at bounding box center [731, 367] width 616 height 661
click at [1005, 79] on button "Close modal" at bounding box center [1011, 76] width 17 height 41
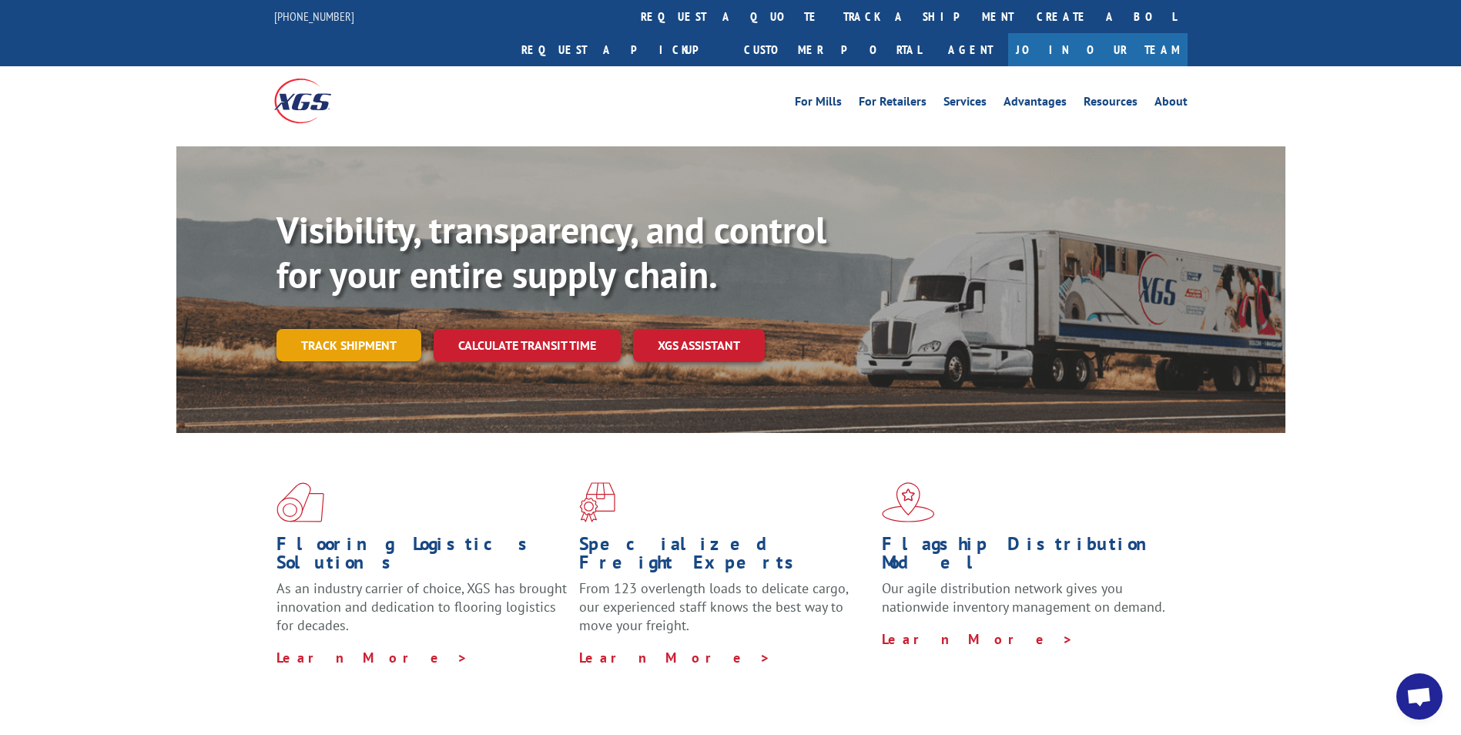
click at [384, 329] on link "Track shipment" at bounding box center [348, 345] width 145 height 32
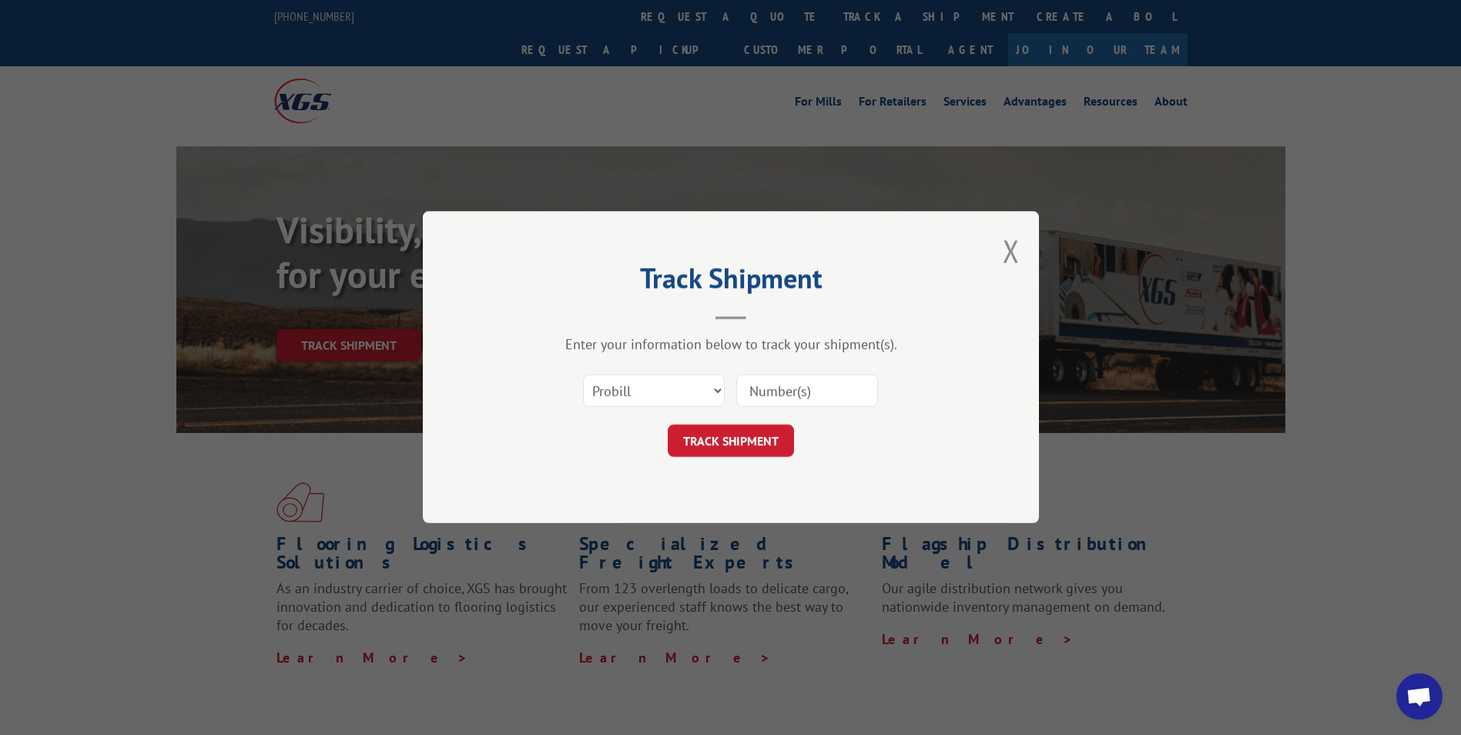
click at [856, 407] on div at bounding box center [807, 390] width 142 height 35
click at [837, 396] on input at bounding box center [807, 391] width 142 height 32
paste input "16137347"
type input "16137347"
click at [746, 441] on button "TRACK SHIPMENT" at bounding box center [731, 441] width 126 height 32
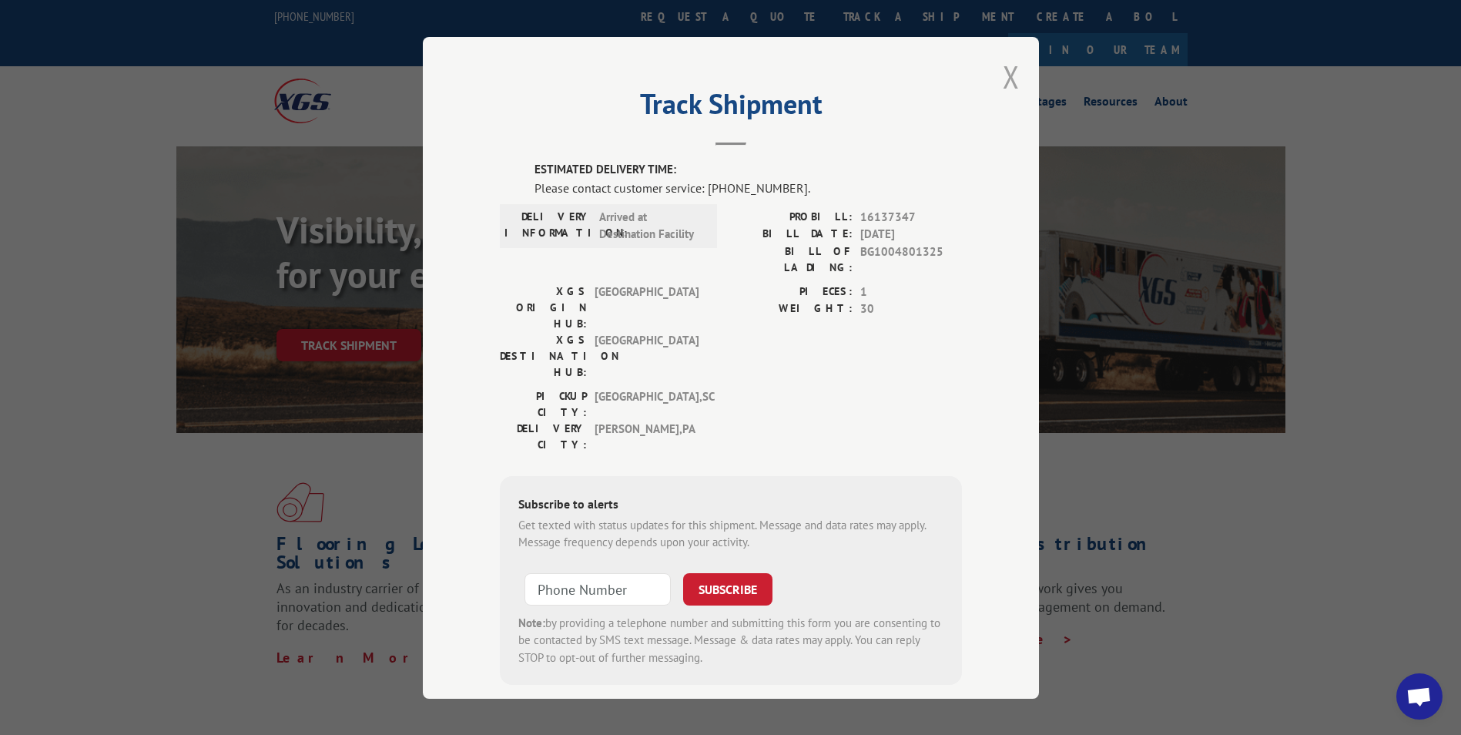
click at [1007, 71] on button "Close modal" at bounding box center [1011, 76] width 17 height 41
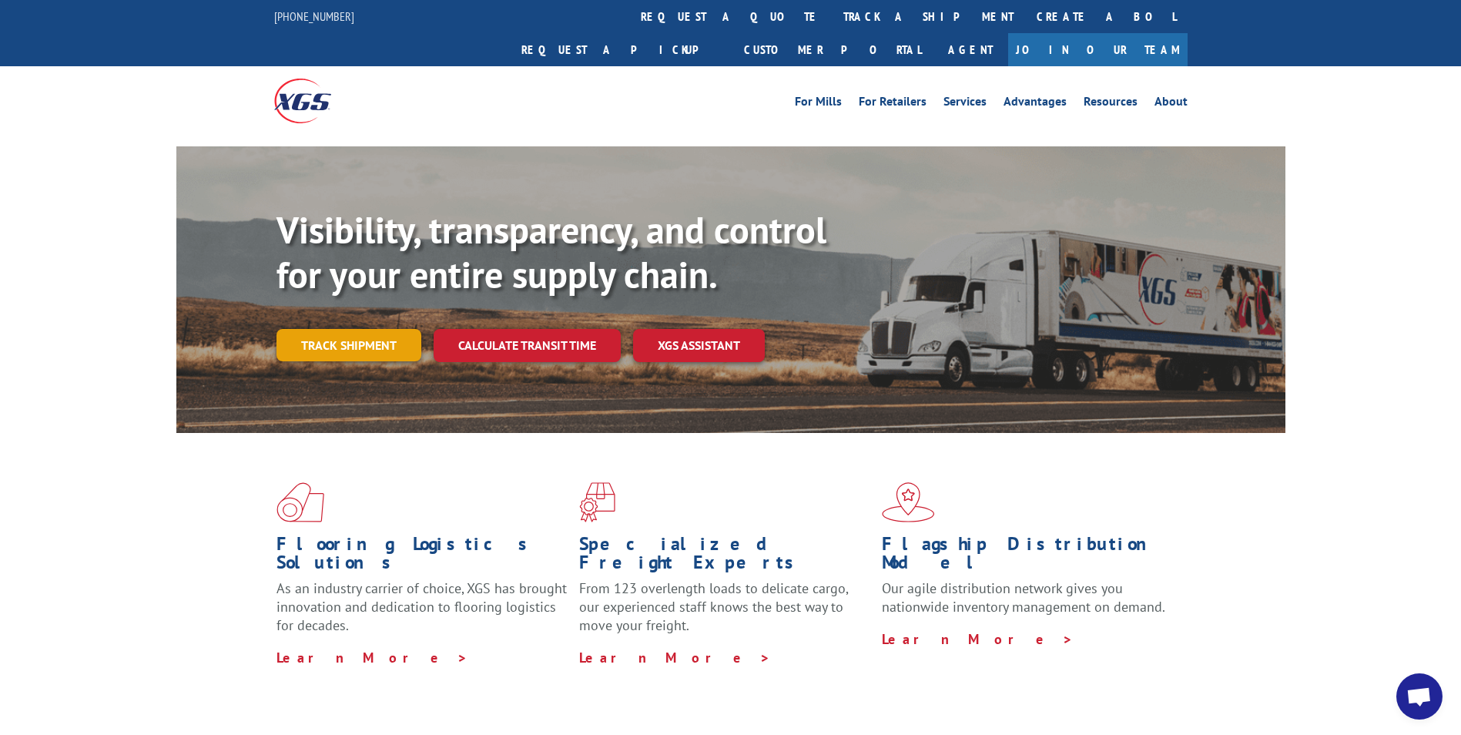
click at [369, 329] on link "Track shipment" at bounding box center [348, 345] width 145 height 32
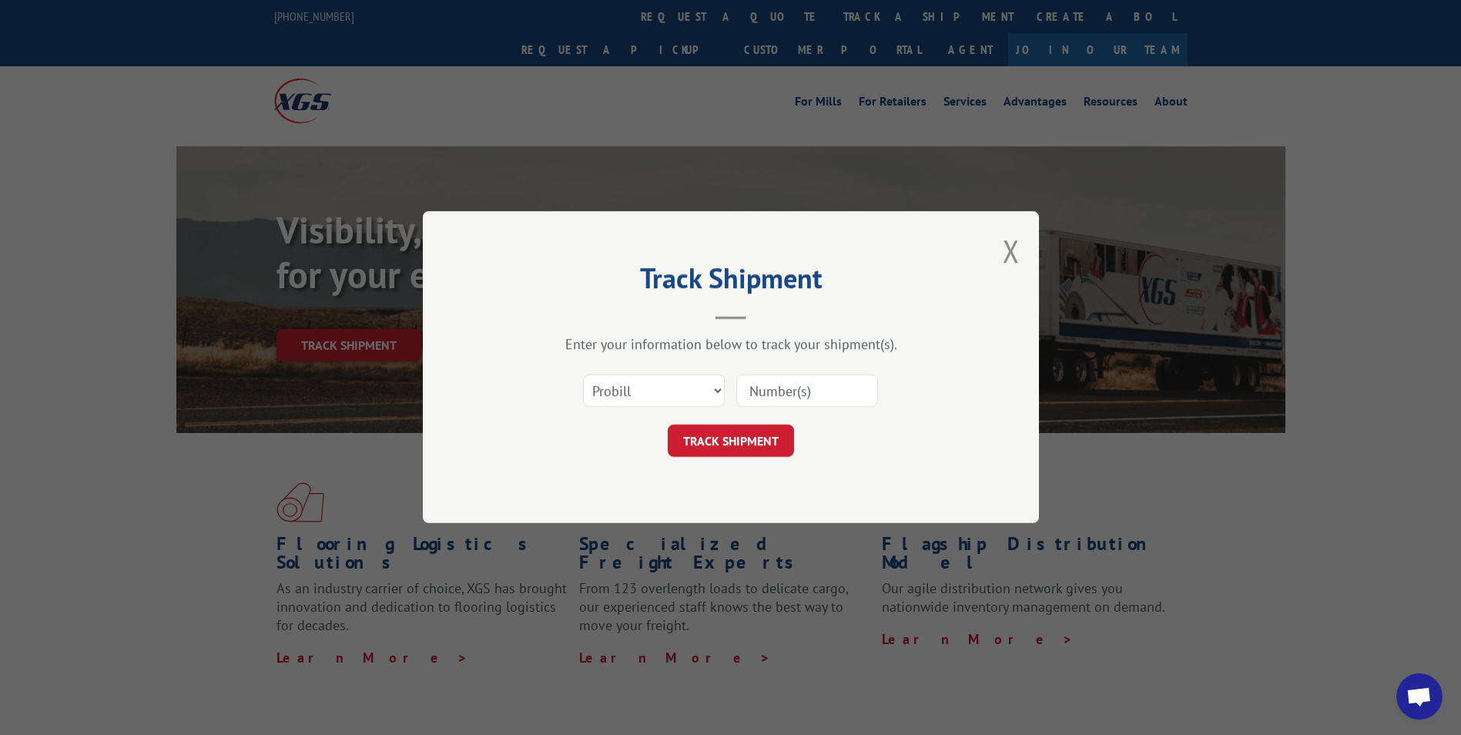
click at [755, 383] on input at bounding box center [807, 391] width 142 height 32
paste input "16137344"
type input "16137344"
click at [735, 429] on button "TRACK SHIPMENT" at bounding box center [731, 441] width 126 height 32
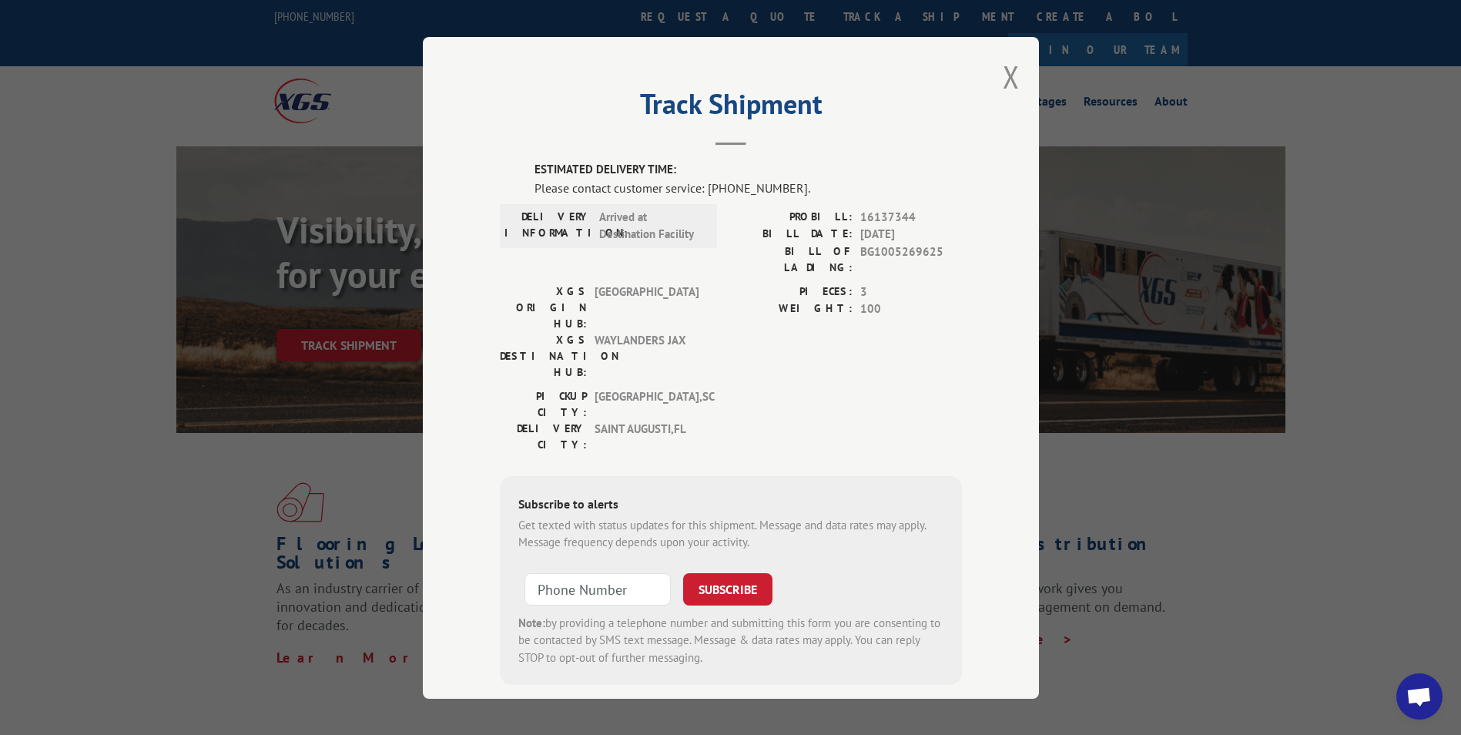
drag, startPoint x: 997, startPoint y: 88, endPoint x: 902, endPoint y: 139, distance: 108.2
click at [1003, 88] on button "Close modal" at bounding box center [1011, 76] width 17 height 41
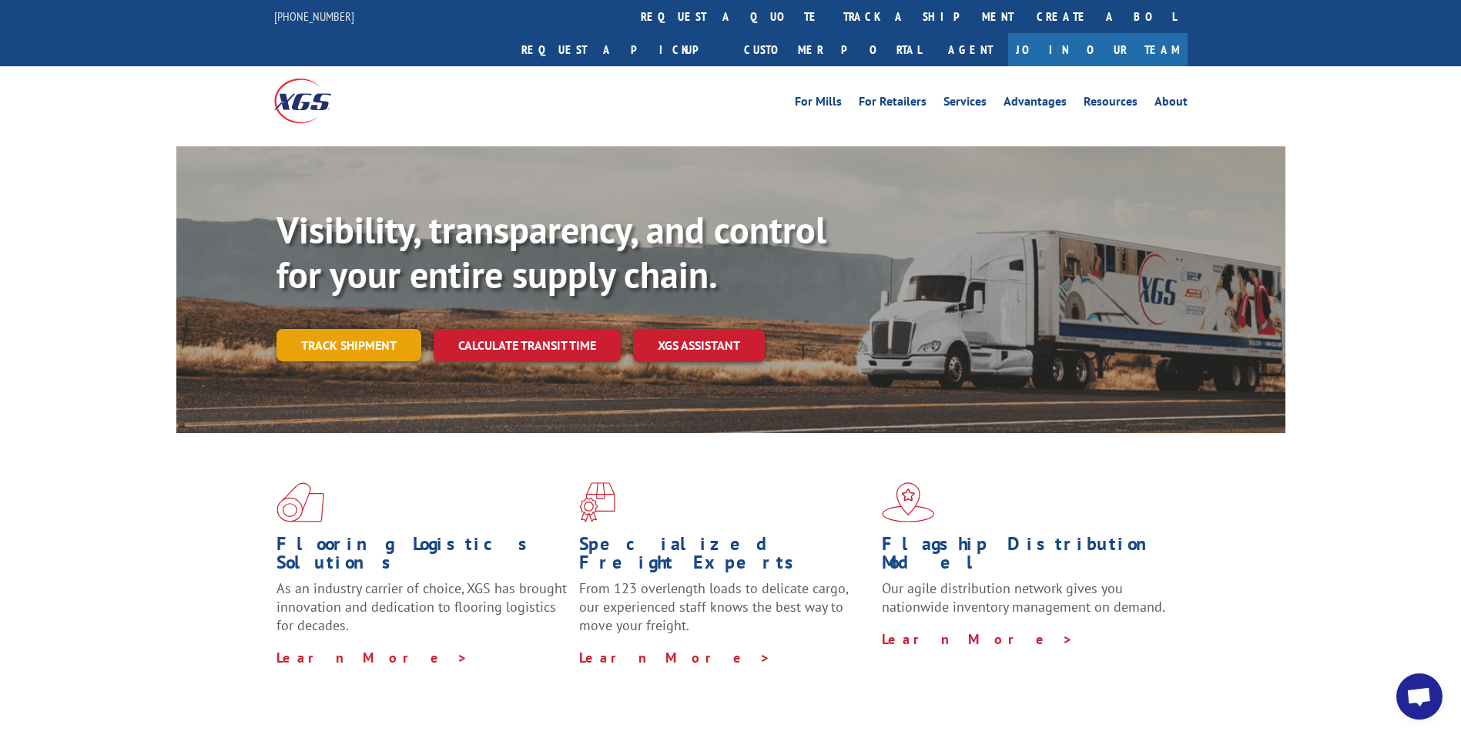
click at [387, 329] on link "Track shipment" at bounding box center [348, 345] width 145 height 32
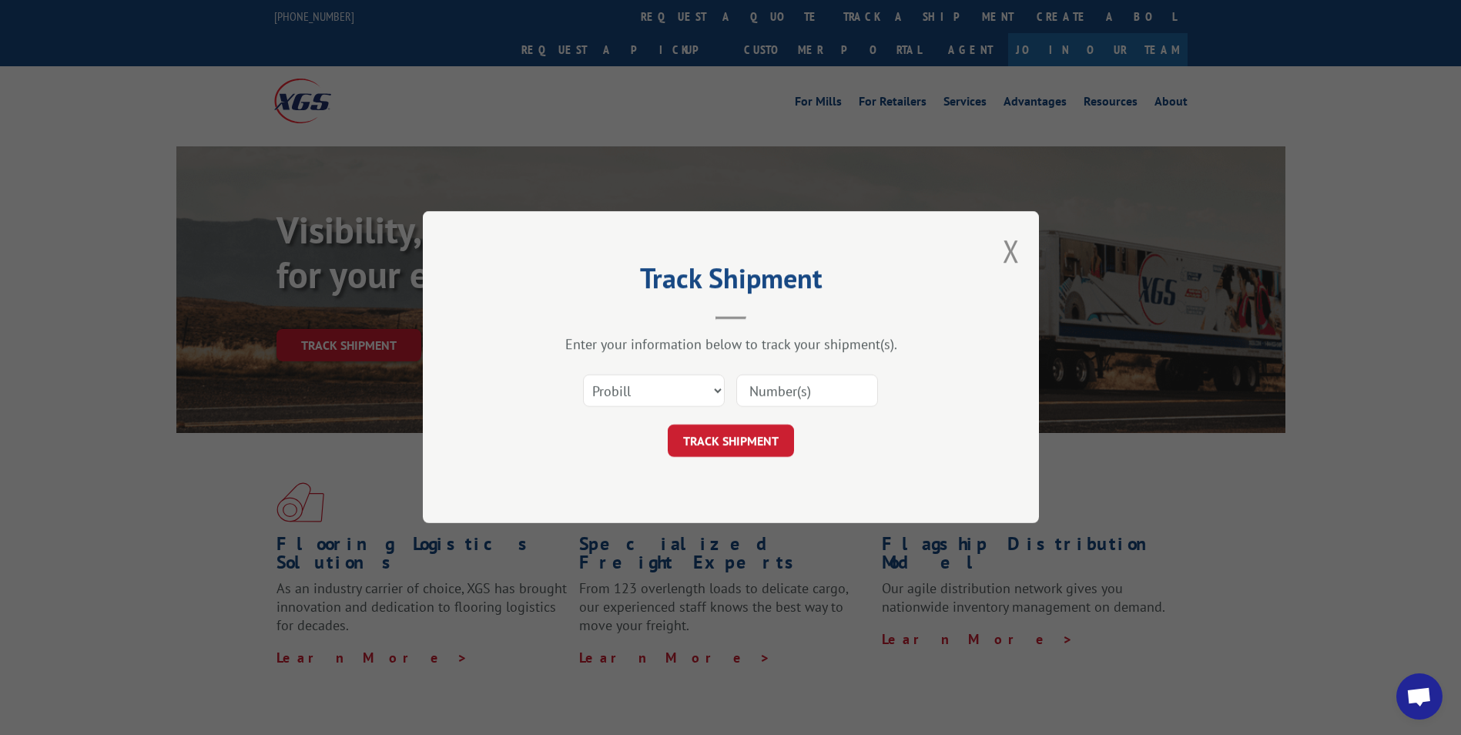
click at [786, 400] on input at bounding box center [807, 391] width 142 height 32
paste input "16137343"
type input "16137343"
click at [708, 444] on button "TRACK SHIPMENT" at bounding box center [731, 441] width 126 height 32
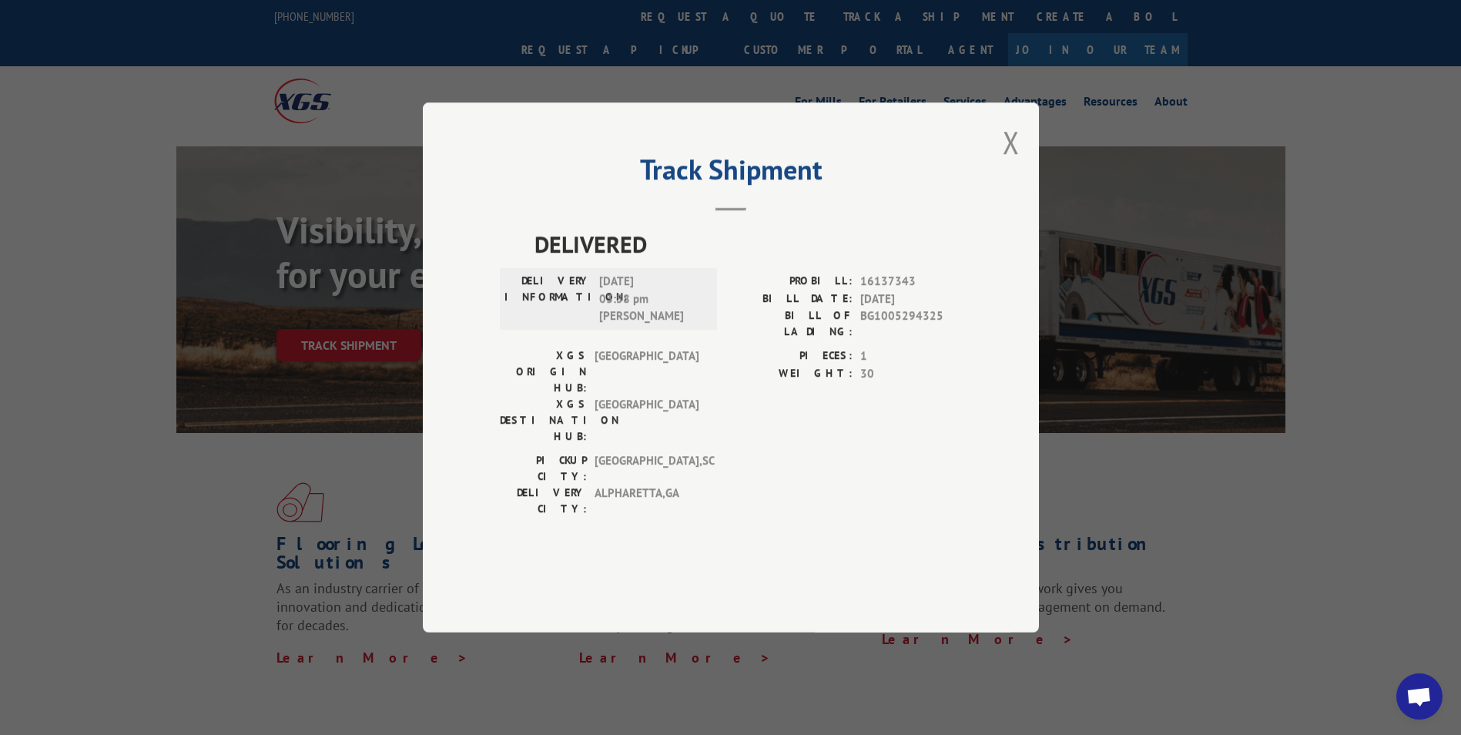
click at [1418, 706] on span "Open chat" at bounding box center [1418, 698] width 25 height 22
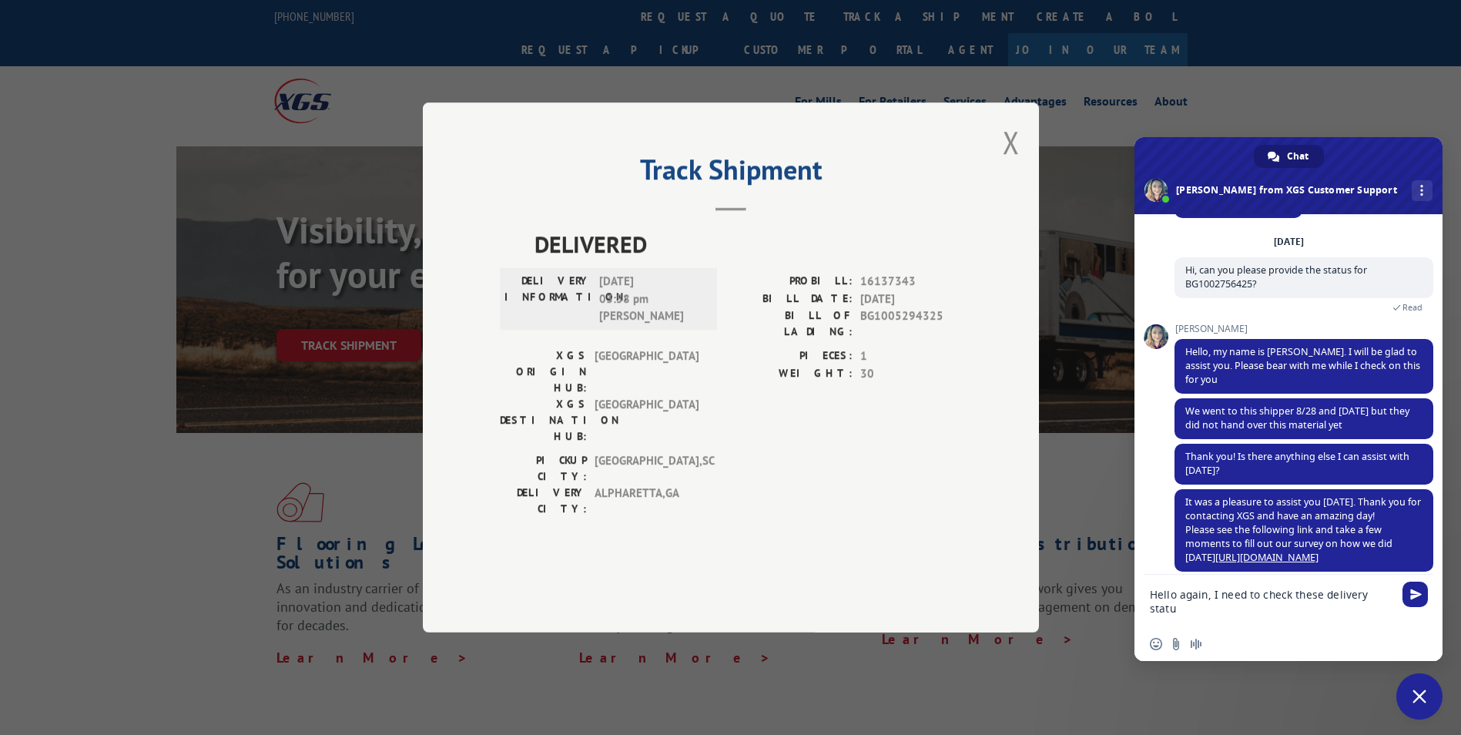
type textarea "Hello again, I need to check these delivery status"
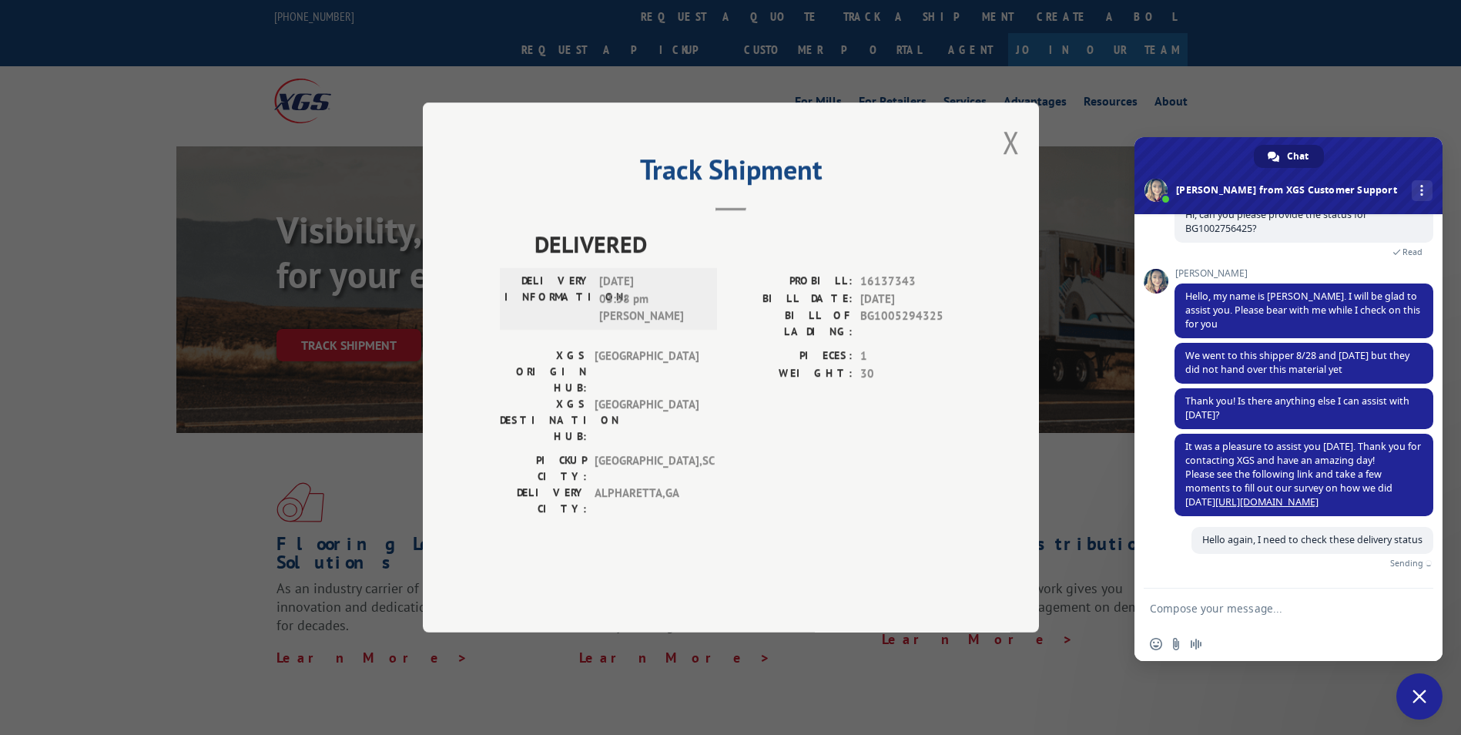
scroll to position [88, 0]
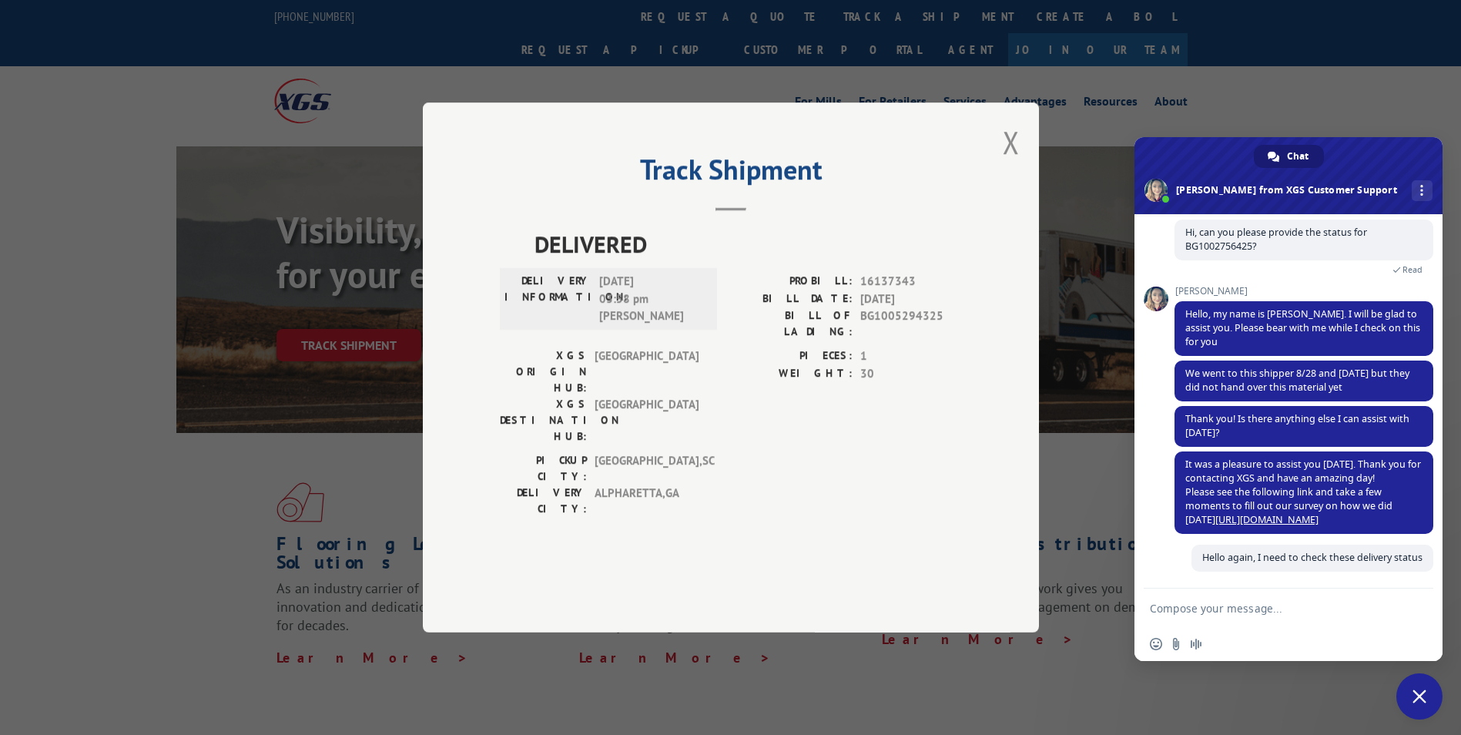
click at [1220, 606] on textarea "Compose your message..." at bounding box center [1273, 607] width 246 height 39
paste textarea "16137385 16137372 16137369 16137366 16137360 16137743 16137352"
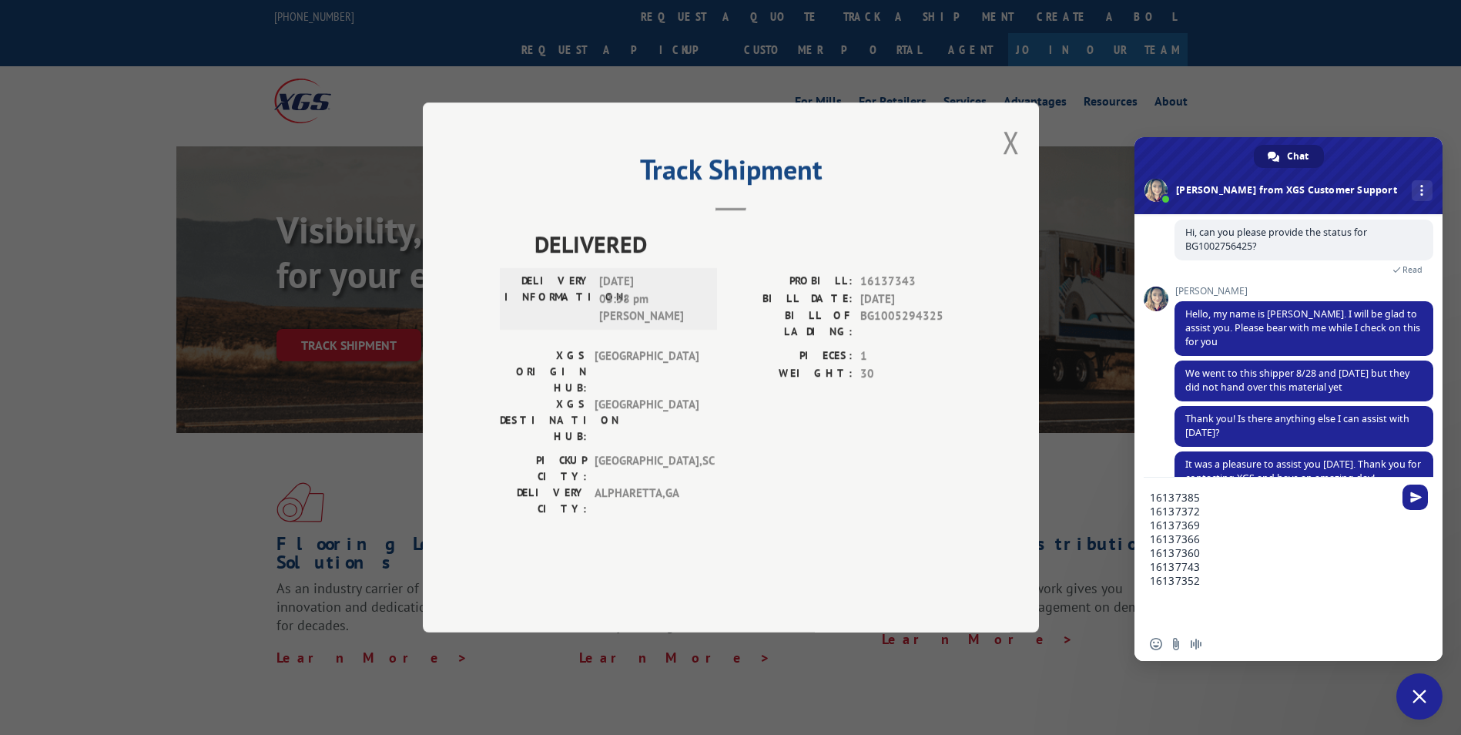
scroll to position [105, 0]
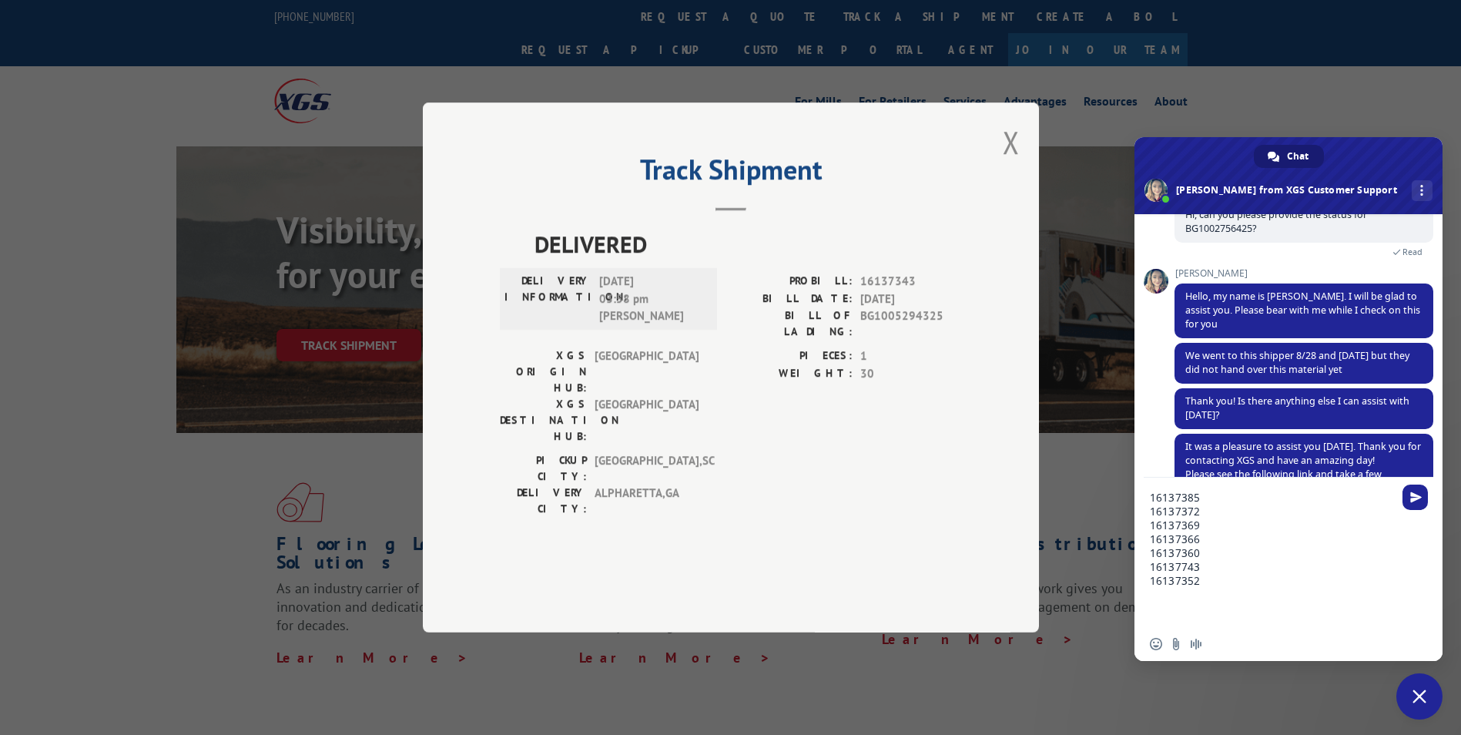
click at [1241, 594] on textarea "16137385 16137372 16137369 16137366 16137360 16137743 16137352" at bounding box center [1273, 551] width 246 height 149
paste textarea "16137347 16137344"
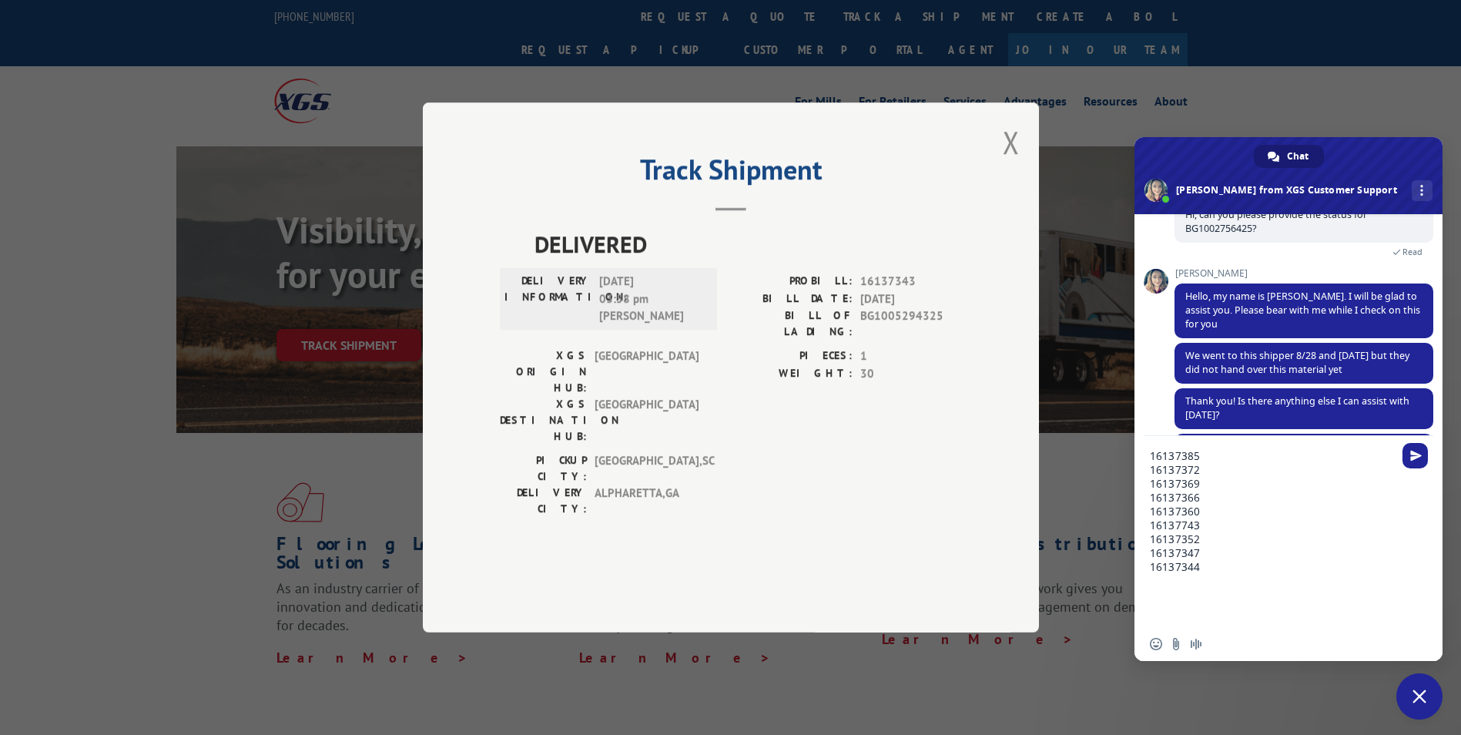
scroll to position [0, 0]
type textarea "16137385 16137372 16137369 16137366 16137360 16137743 16137352 16137347 16137344"
click at [1402, 454] on span "Send" at bounding box center [1414, 455] width 25 height 25
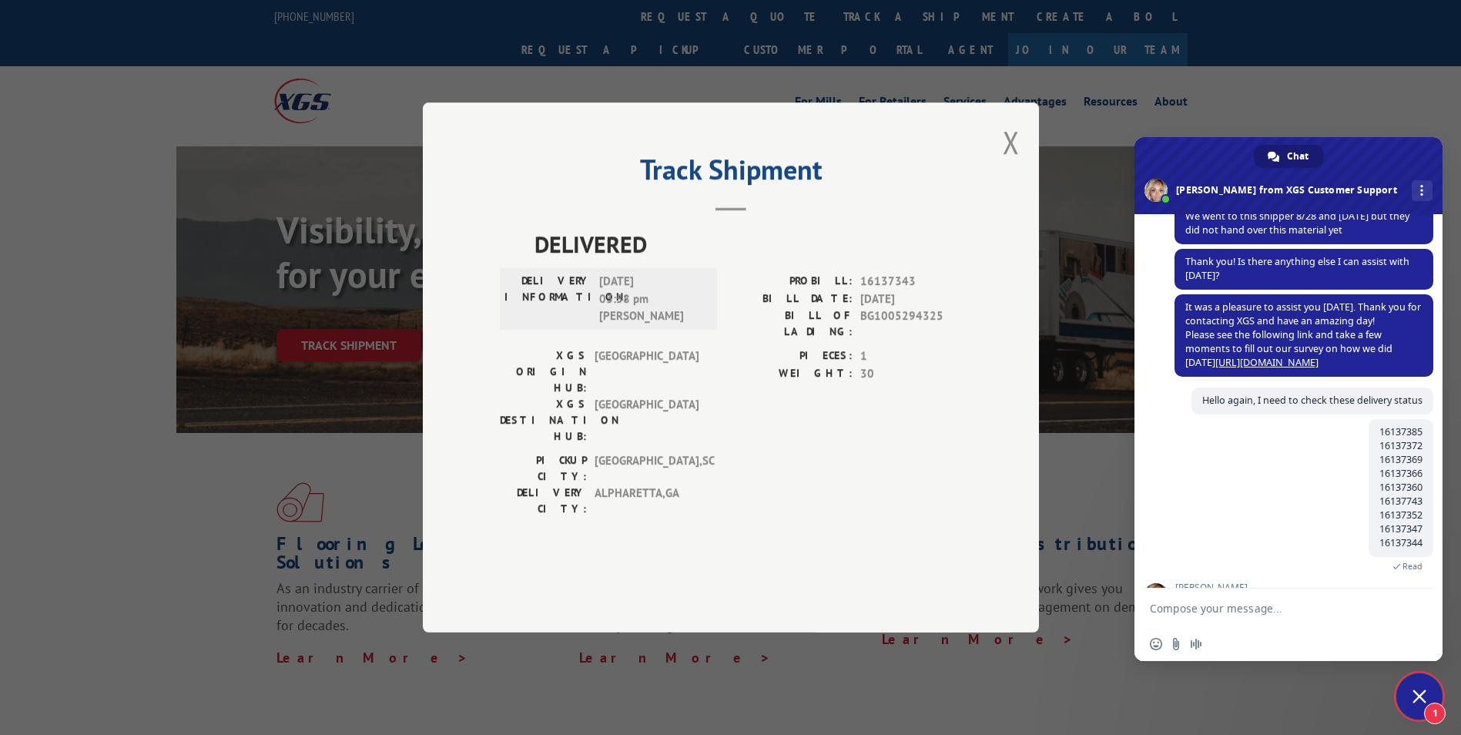
scroll to position [297, 0]
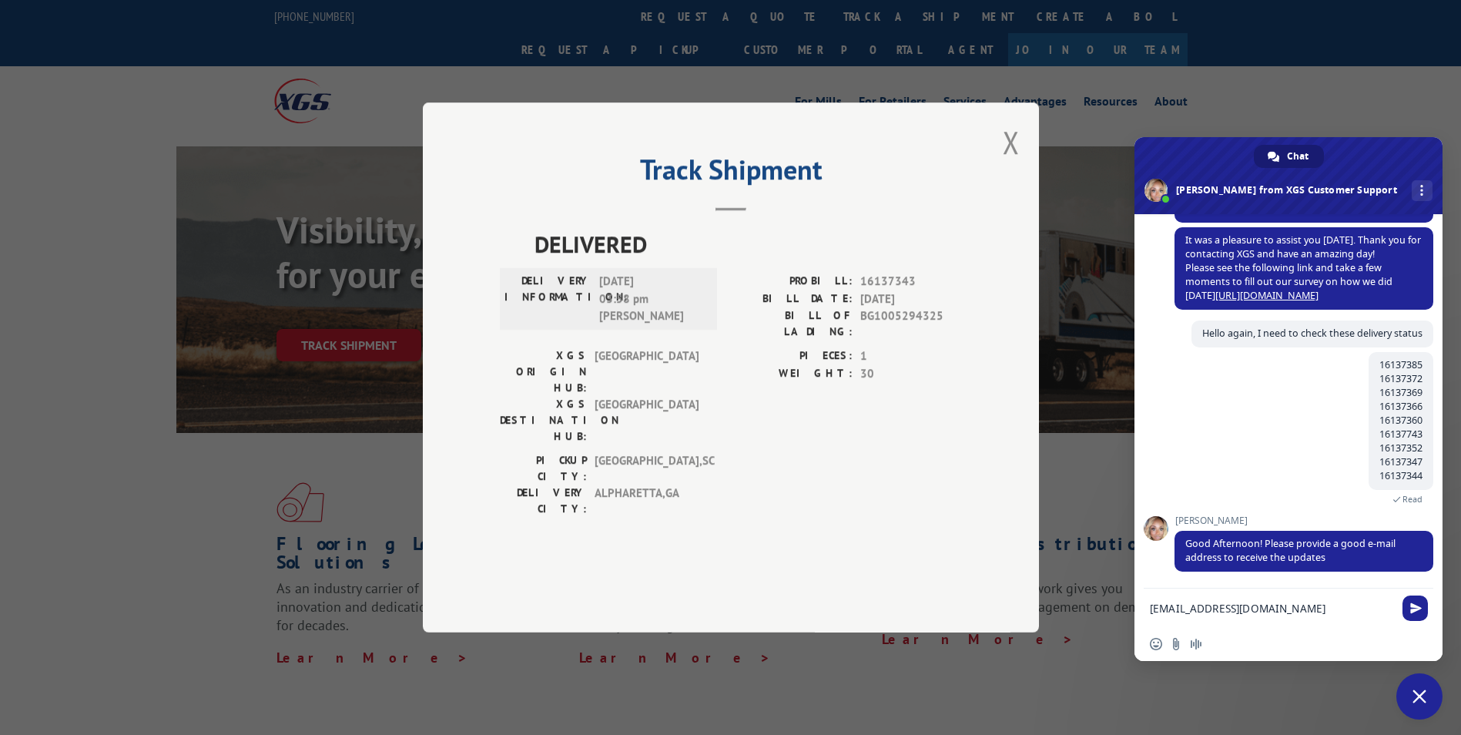
type textarea "[EMAIL_ADDRESS][DOMAIN_NAME]"
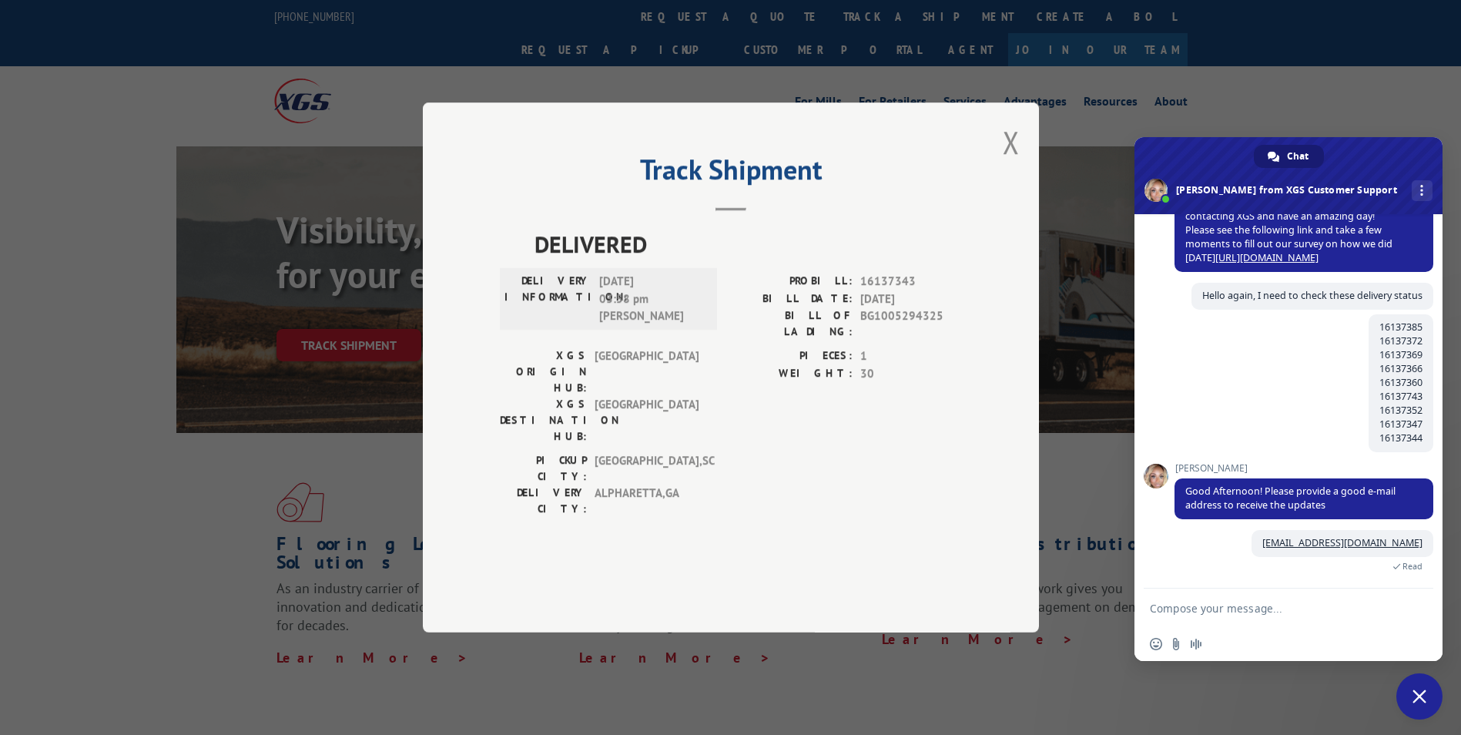
scroll to position [402, 0]
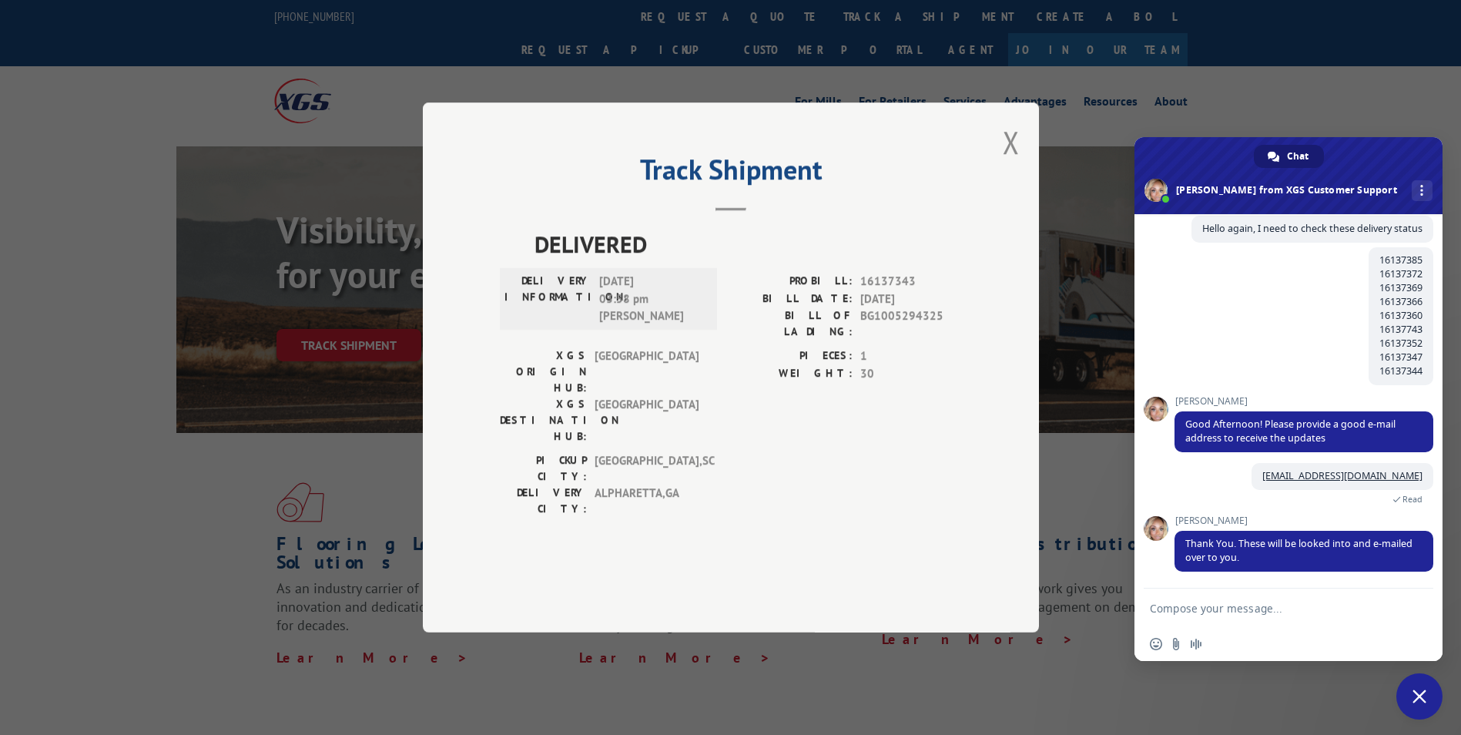
click at [1010, 162] on button "Close modal" at bounding box center [1011, 142] width 17 height 41
